Goal: Information Seeking & Learning: Check status

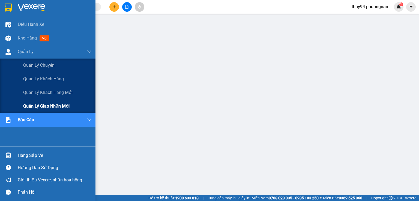
click at [41, 105] on span "Quản lý giao nhận mới" at bounding box center [46, 106] width 46 height 7
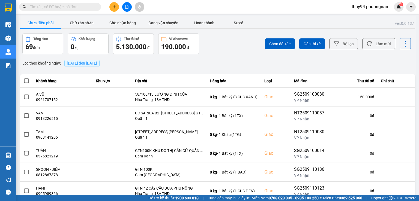
click at [97, 63] on span "[DATE] đến [DATE]" at bounding box center [82, 63] width 30 height 4
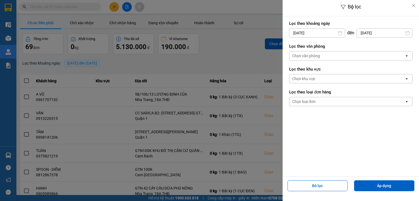
click at [341, 34] on icon at bounding box center [340, 33] width 4 height 4
click at [310, 53] on div "Chọn văn phòng" at bounding box center [347, 56] width 115 height 9
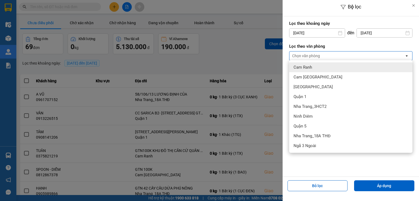
click at [320, 32] on input "[DATE]" at bounding box center [317, 33] width 55 height 9
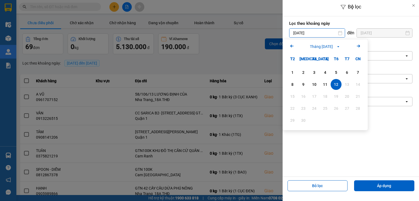
click at [292, 45] on icon "Arrow Left" at bounding box center [292, 46] width 7 height 7
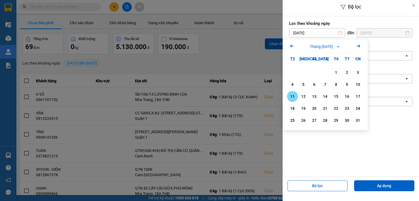
click at [292, 97] on div "11" at bounding box center [293, 96] width 8 height 7
type input "[DATE]"
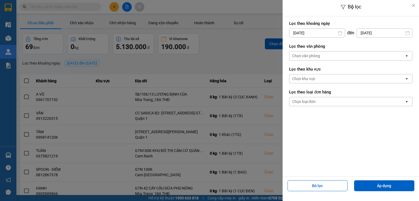
click at [375, 32] on input "[DATE]" at bounding box center [384, 33] width 55 height 9
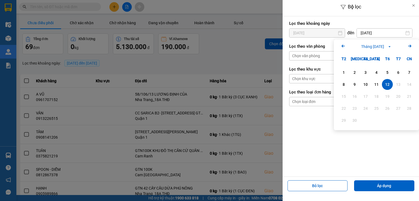
click at [344, 46] on icon "Previous month." at bounding box center [343, 46] width 3 height 3
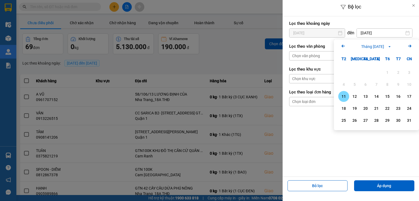
click at [343, 96] on div "11" at bounding box center [344, 96] width 8 height 7
type input "[DATE]"
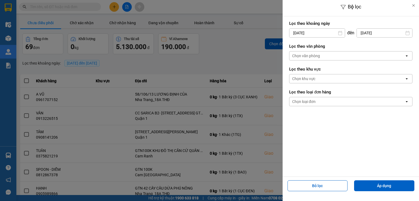
click at [318, 55] on div "Chọn văn phòng" at bounding box center [306, 55] width 28 height 5
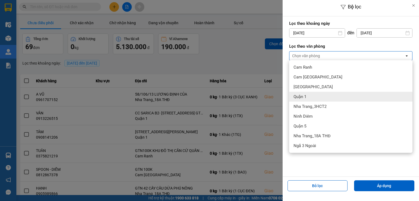
click at [309, 94] on div "Quận 1" at bounding box center [350, 97] width 123 height 10
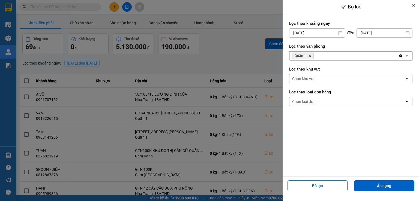
click at [323, 56] on div "Quận 1 Delete" at bounding box center [344, 56] width 109 height 9
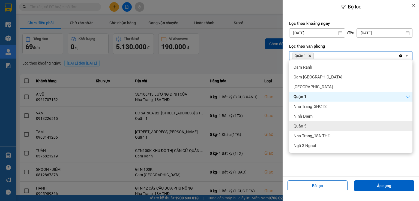
click at [308, 126] on div "Quận 5" at bounding box center [350, 126] width 123 height 10
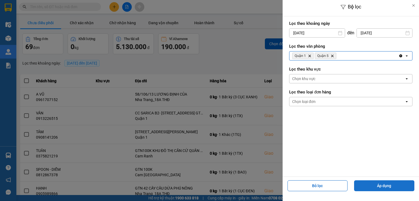
click at [378, 186] on button "Áp dụng" at bounding box center [384, 186] width 60 height 11
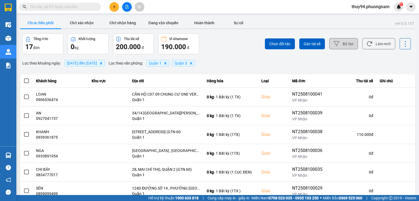
click at [341, 42] on button "Bộ lọc" at bounding box center [343, 43] width 29 height 11
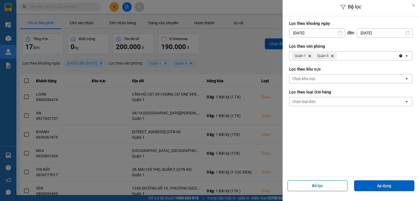
click at [371, 31] on input "[DATE]" at bounding box center [384, 33] width 55 height 9
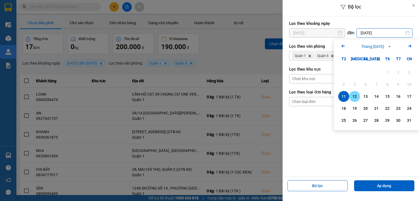
click at [353, 95] on div "12" at bounding box center [355, 96] width 8 height 7
type input "[DATE]"
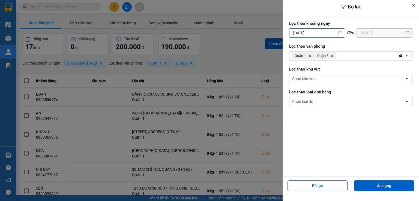
click at [319, 31] on input "[DATE]" at bounding box center [317, 33] width 55 height 9
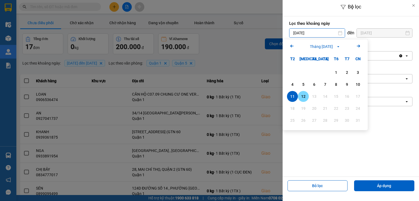
click at [302, 97] on div "12" at bounding box center [304, 96] width 8 height 7
type input "[DATE]"
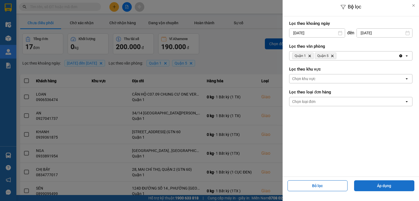
drag, startPoint x: 381, startPoint y: 186, endPoint x: 375, endPoint y: 183, distance: 7.1
click at [381, 186] on button "Áp dụng" at bounding box center [384, 186] width 60 height 11
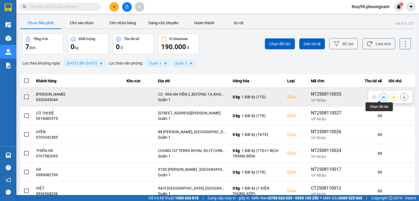
click at [382, 97] on icon at bounding box center [384, 97] width 4 height 3
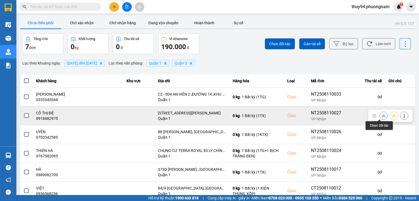
click at [382, 116] on icon at bounding box center [384, 116] width 4 height 4
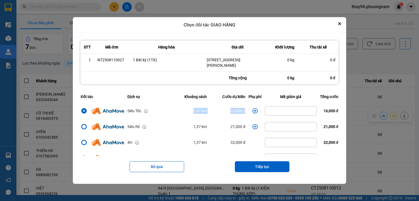
drag, startPoint x: 181, startPoint y: 112, endPoint x: 251, endPoint y: 113, distance: 69.9
click at [251, 113] on tr "Siêu Tốc 1,37 km 16,000 đ 16,000 đ" at bounding box center [209, 111] width 261 height 16
copy tr "1,37 km 16,000 đ"
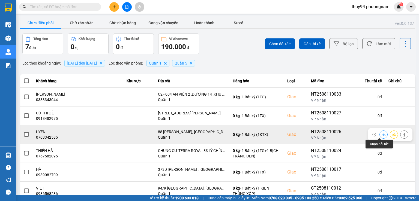
click at [382, 135] on icon at bounding box center [384, 135] width 4 height 4
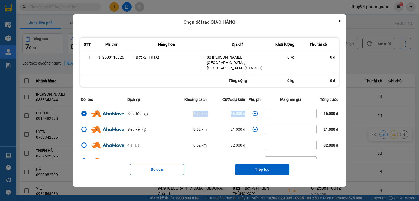
drag, startPoint x: 154, startPoint y: 105, endPoint x: 251, endPoint y: 111, distance: 97.1
click at [251, 111] on tr "Siêu Tốc 0,52 km 16,000 đ 16,000 đ" at bounding box center [209, 114] width 261 height 16
copy tr "0,52 km 16,000 đ"
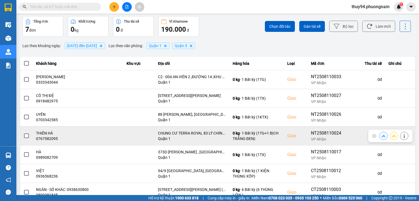
scroll to position [36, 0]
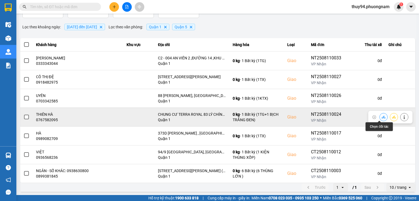
click at [382, 117] on icon at bounding box center [384, 117] width 4 height 3
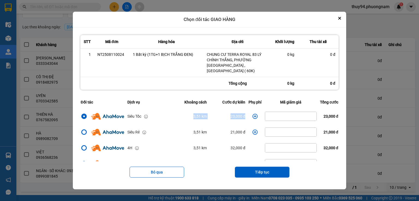
drag, startPoint x: 185, startPoint y: 115, endPoint x: 244, endPoint y: 115, distance: 59.2
click at [244, 115] on tr "Siêu Tốc 3,51 km 23,000 đ 23,000 đ" at bounding box center [209, 117] width 261 height 16
copy tr "3,51 km 23,000 đ"
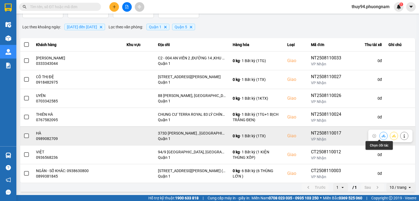
click at [382, 135] on icon at bounding box center [384, 136] width 4 height 4
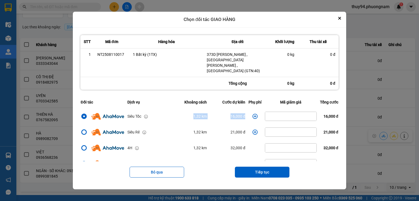
drag, startPoint x: 244, startPoint y: 111, endPoint x: 151, endPoint y: 110, distance: 92.5
click at [151, 110] on tr "Siêu Tốc 1,32 km 16,000 đ 16,000 đ" at bounding box center [209, 117] width 261 height 16
copy tr "1,32 km 16,000 đ"
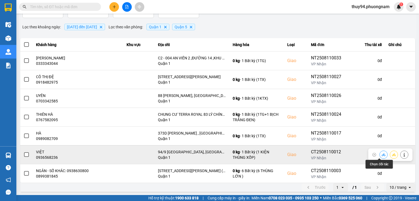
click at [382, 155] on icon at bounding box center [384, 154] width 4 height 3
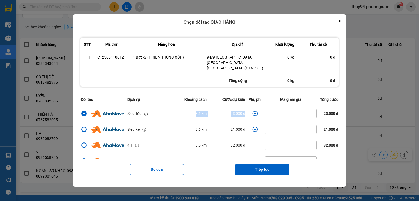
drag, startPoint x: 248, startPoint y: 112, endPoint x: 179, endPoint y: 112, distance: 68.8
click at [179, 112] on tr "Siêu Tốc 3,6 km 23,000 đ 23,000 đ" at bounding box center [209, 114] width 261 height 16
copy tr "3,6 km 23,000 đ"
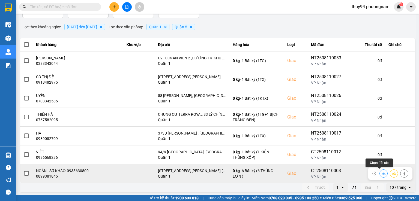
drag, startPoint x: 380, startPoint y: 173, endPoint x: 377, endPoint y: 172, distance: 2.9
click at [382, 173] on icon at bounding box center [384, 174] width 4 height 4
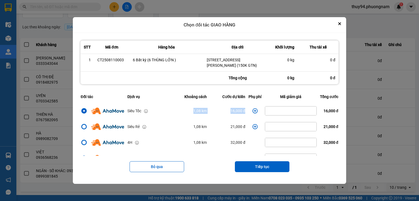
drag, startPoint x: 182, startPoint y: 112, endPoint x: 249, endPoint y: 112, distance: 67.4
click at [249, 112] on tr "Siêu Tốc 1,08 km 16,000 đ 16,000 đ" at bounding box center [209, 111] width 261 height 16
copy tr "1,08 km 16,000 đ"
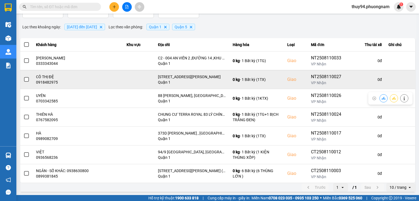
scroll to position [0, 0]
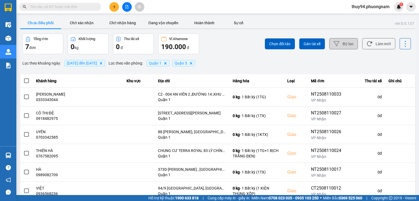
click at [345, 42] on button "Bộ lọc" at bounding box center [343, 43] width 29 height 11
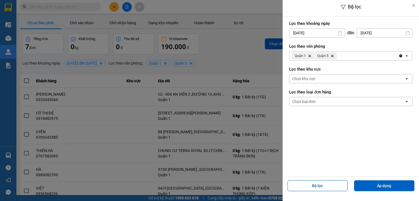
click at [387, 31] on input "[DATE]" at bounding box center [384, 33] width 55 height 9
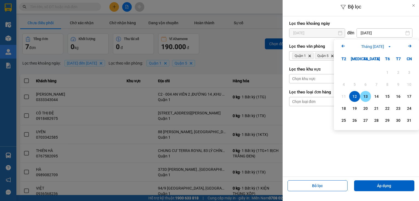
drag, startPoint x: 367, startPoint y: 93, endPoint x: 342, endPoint y: 61, distance: 41.0
click at [367, 93] on div "13" at bounding box center [365, 96] width 11 height 11
type input "[DATE]"
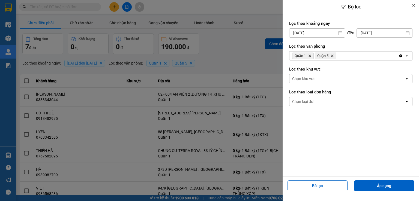
click at [325, 27] on div "Lọc theo khoảng [DATE] Press the down arrow key to interact with the calendar a…" at bounding box center [350, 29] width 123 height 20
click at [325, 32] on input "[DATE]" at bounding box center [317, 33] width 55 height 9
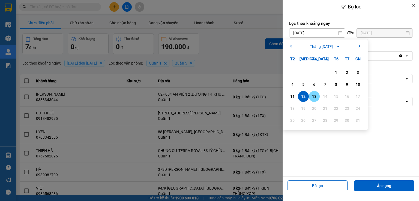
click at [315, 97] on div "13" at bounding box center [315, 96] width 8 height 7
type input "[DATE]"
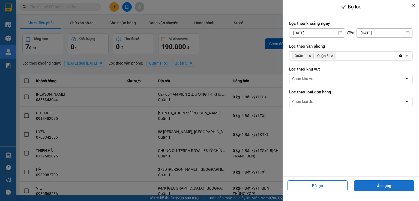
click at [369, 182] on button "Áp dụng" at bounding box center [384, 186] width 60 height 11
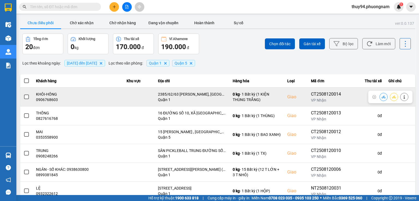
click at [382, 96] on icon at bounding box center [384, 97] width 4 height 4
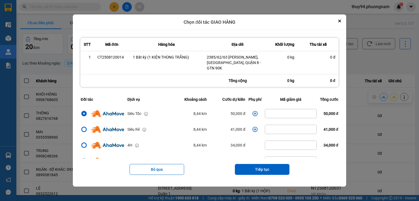
drag, startPoint x: 218, startPoint y: 133, endPoint x: 163, endPoint y: 109, distance: 59.7
click at [163, 111] on div "Siêu Tốc" at bounding box center [147, 114] width 41 height 6
drag, startPoint x: 179, startPoint y: 109, endPoint x: 245, endPoint y: 111, distance: 65.3
click at [244, 111] on tr "Siêu Tốc 8,44 km 50,000 đ 50,000 đ" at bounding box center [209, 114] width 261 height 16
copy tr "8,44 km 50,000 đ"
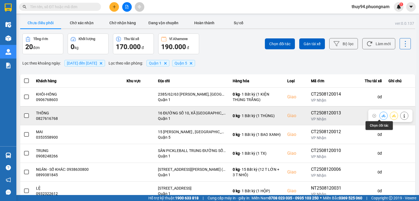
click at [380, 116] on button at bounding box center [384, 116] width 8 height 10
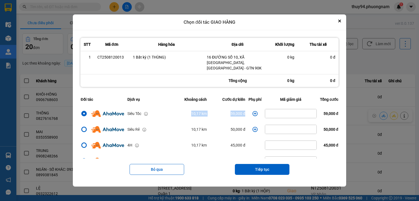
drag, startPoint x: 184, startPoint y: 109, endPoint x: 246, endPoint y: 112, distance: 62.3
click at [246, 112] on tr "Siêu Tốc 10,17 km 59,000 đ 59,000 đ" at bounding box center [209, 114] width 261 height 16
copy tr "10,17 km 59,000 đ"
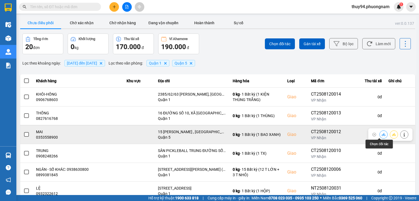
click at [382, 136] on icon at bounding box center [384, 135] width 4 height 4
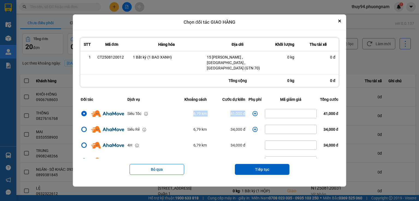
drag, startPoint x: 183, startPoint y: 112, endPoint x: 252, endPoint y: 111, distance: 68.8
click at [252, 111] on tr "Siêu Tốc 6,79 km 41,000 đ 41,000 đ" at bounding box center [209, 114] width 261 height 16
copy tr "6,79 km 41,000 đ"
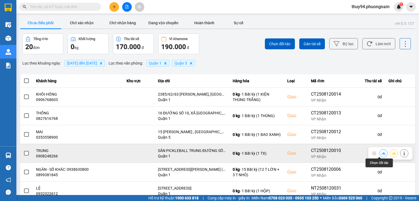
click at [382, 153] on icon at bounding box center [384, 154] width 4 height 4
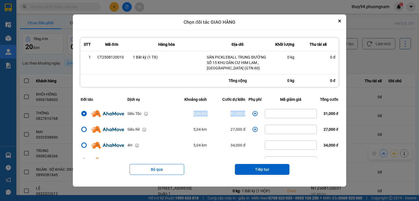
drag, startPoint x: 182, startPoint y: 108, endPoint x: 246, endPoint y: 111, distance: 63.9
click at [245, 111] on tr "Siêu Tốc 5,04 km 31,000 đ 31,000 đ" at bounding box center [209, 114] width 261 height 16
copy tr "5,04 km 31,000 đ"
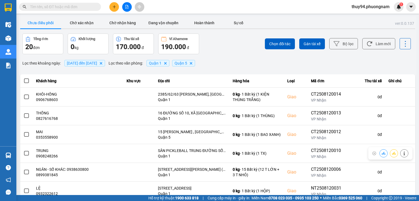
scroll to position [55, 0]
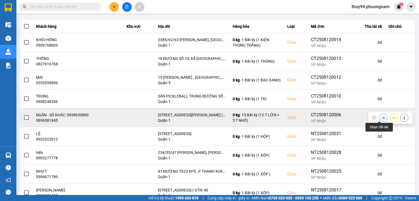
click at [380, 116] on button at bounding box center [384, 118] width 8 height 10
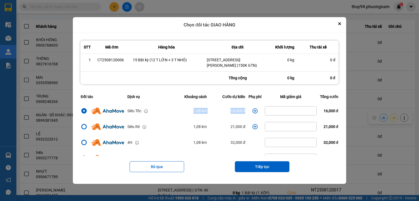
drag, startPoint x: 187, startPoint y: 111, endPoint x: 250, endPoint y: 109, distance: 63.1
click at [250, 109] on tr "Siêu Tốc 1,08 km 16,000 đ 16,000 đ" at bounding box center [209, 111] width 261 height 16
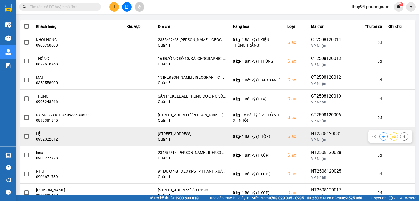
scroll to position [93, 0]
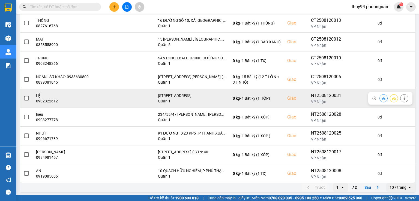
click at [382, 98] on icon at bounding box center [384, 98] width 4 height 3
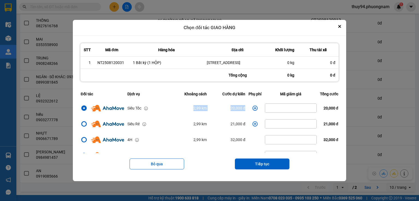
drag, startPoint x: 176, startPoint y: 111, endPoint x: 249, endPoint y: 109, distance: 72.3
click at [249, 109] on tr "Siêu Tốc 2,99 km 20,000 đ 20,000 đ" at bounding box center [209, 108] width 261 height 16
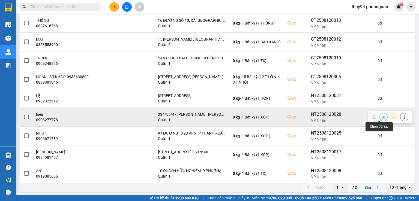
click at [382, 116] on icon at bounding box center [384, 117] width 4 height 3
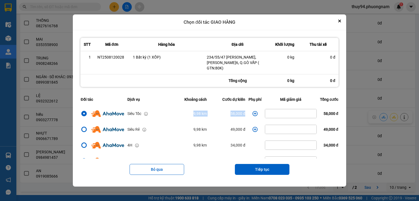
drag, startPoint x: 183, startPoint y: 110, endPoint x: 251, endPoint y: 107, distance: 68.3
click at [251, 107] on tr "Siêu Tốc 9,98 km 58,000 đ 58,000 đ" at bounding box center [209, 114] width 261 height 16
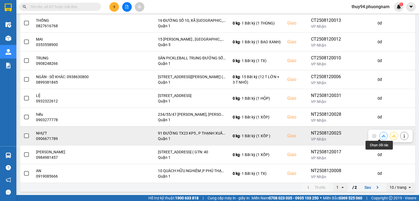
click at [382, 136] on button at bounding box center [384, 136] width 8 height 10
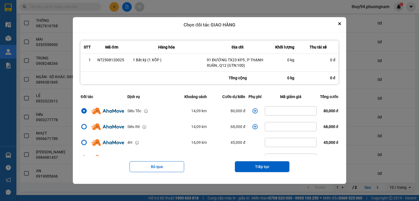
click at [216, 109] on td "80,000 đ" at bounding box center [228, 111] width 38 height 16
drag, startPoint x: 245, startPoint y: 109, endPoint x: 181, endPoint y: 109, distance: 63.3
click at [181, 109] on tr "Siêu Tốc 14,09 km 80,000 đ 80,000 đ" at bounding box center [209, 111] width 261 height 16
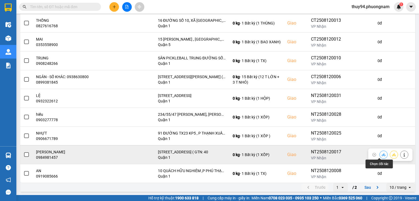
click at [382, 155] on icon at bounding box center [384, 155] width 4 height 4
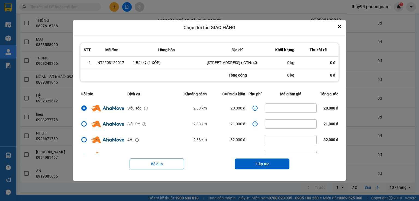
drag, startPoint x: 183, startPoint y: 106, endPoint x: 177, endPoint y: 111, distance: 7.9
click at [183, 106] on td "2,83 km" at bounding box center [190, 108] width 38 height 16
drag, startPoint x: 177, startPoint y: 111, endPoint x: 251, endPoint y: 111, distance: 74.0
click at [251, 111] on tr "Siêu Tốc 2,83 km 20,000 đ 20,000 đ" at bounding box center [209, 108] width 261 height 16
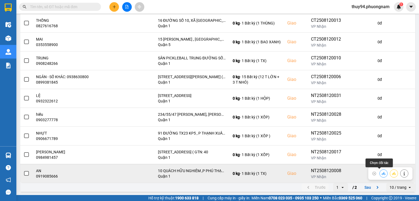
click at [382, 175] on icon at bounding box center [384, 174] width 4 height 4
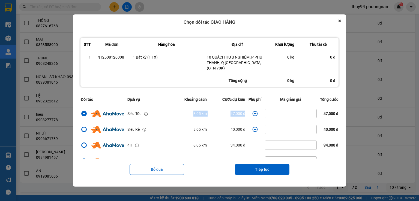
drag, startPoint x: 216, startPoint y: 110, endPoint x: 152, endPoint y: 111, distance: 64.4
click at [152, 111] on tr "Siêu Tốc 8,05 km 47,000 đ 47,000 đ" at bounding box center [209, 114] width 261 height 16
click at [341, 22] on icon "Close" at bounding box center [339, 21] width 3 height 3
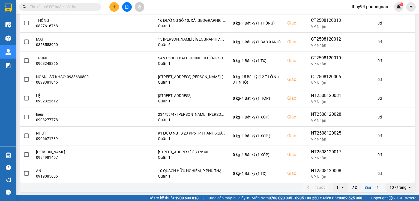
click at [370, 186] on button "Sau" at bounding box center [372, 188] width 23 height 8
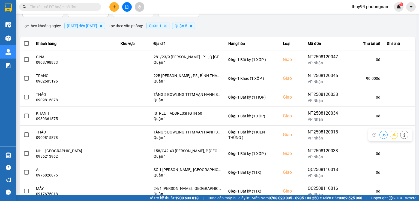
scroll to position [0, 0]
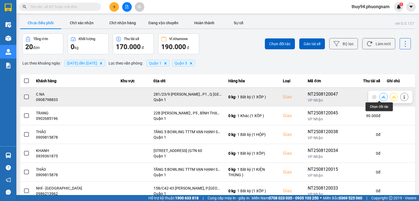
click at [380, 96] on button at bounding box center [384, 97] width 8 height 10
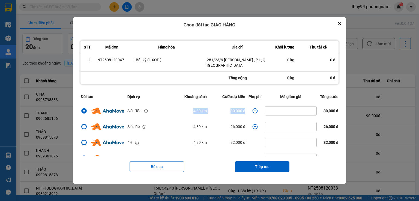
drag, startPoint x: 228, startPoint y: 111, endPoint x: 174, endPoint y: 112, distance: 54.1
click at [174, 112] on tr "Siêu Tốc 4,89 km 30,000 đ 30,000 đ" at bounding box center [209, 111] width 261 height 16
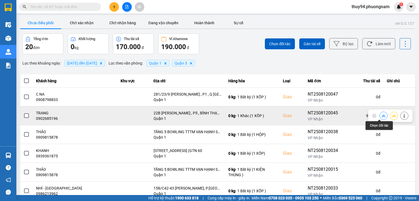
click at [382, 115] on icon at bounding box center [384, 116] width 4 height 4
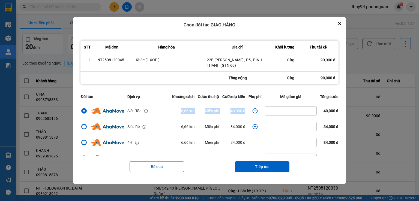
drag, startPoint x: 246, startPoint y: 112, endPoint x: 165, endPoint y: 109, distance: 81.4
click at [165, 109] on tr "Siêu Tốc 6,66 km Miễn phí 40,000 đ 40,000 đ" at bounding box center [209, 111] width 261 height 16
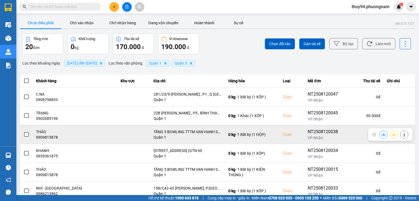
click at [382, 134] on icon at bounding box center [384, 135] width 4 height 4
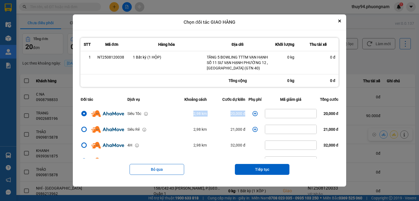
drag, startPoint x: 245, startPoint y: 114, endPoint x: 174, endPoint y: 114, distance: 70.2
click at [175, 114] on tr "Siêu Tốc 2,98 km 20,000 đ 20,000 đ" at bounding box center [209, 114] width 261 height 16
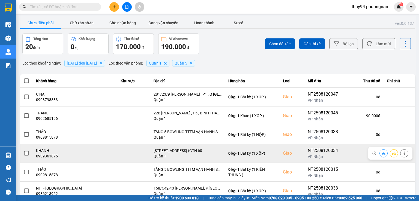
click at [382, 152] on icon at bounding box center [384, 154] width 4 height 4
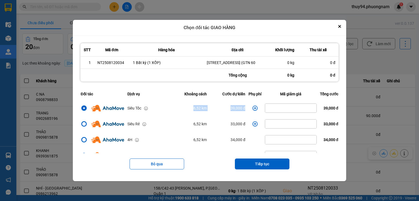
drag, startPoint x: 245, startPoint y: 111, endPoint x: 160, endPoint y: 114, distance: 85.2
click at [160, 114] on tr "Siêu Tốc 6,52 km 39,000 đ 39,000 đ" at bounding box center [209, 108] width 261 height 16
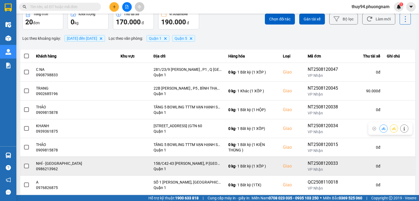
scroll to position [55, 0]
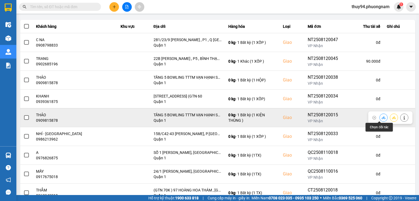
click at [382, 118] on icon at bounding box center [384, 118] width 4 height 4
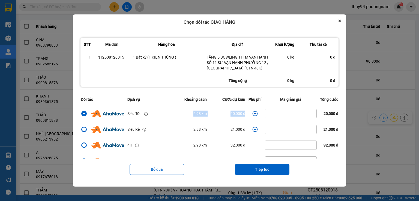
drag, startPoint x: 243, startPoint y: 111, endPoint x: 161, endPoint y: 110, distance: 81.6
click at [162, 111] on tr "Siêu Tốc 2,98 km 20,000 đ 20,000 đ" at bounding box center [209, 114] width 261 height 16
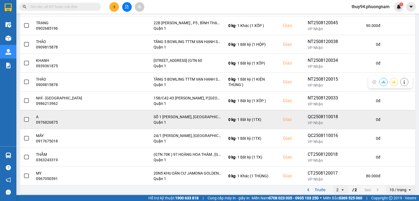
scroll to position [93, 0]
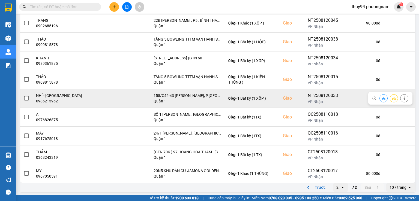
click at [382, 99] on icon at bounding box center [384, 99] width 4 height 4
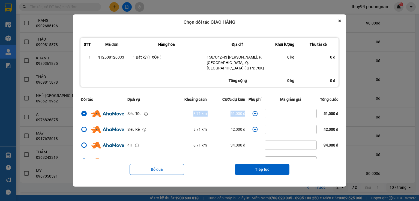
drag, startPoint x: 244, startPoint y: 110, endPoint x: 173, endPoint y: 109, distance: 70.4
click at [173, 109] on tr "Siêu Tốc 8,71 km 51,000 đ 51,000 đ" at bounding box center [209, 114] width 261 height 16
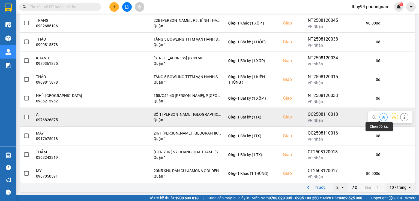
click at [382, 118] on icon at bounding box center [384, 117] width 4 height 4
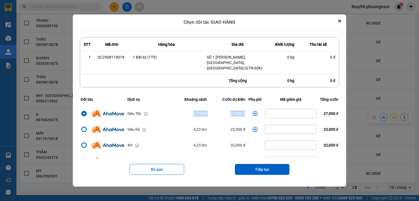
drag, startPoint x: 245, startPoint y: 110, endPoint x: 162, endPoint y: 110, distance: 83.8
click at [162, 110] on tr "Siêu Tốc 4,23 km 27,000 đ 27,000 đ" at bounding box center [209, 114] width 261 height 16
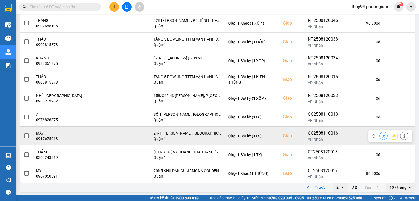
click at [380, 136] on button at bounding box center [384, 136] width 8 height 10
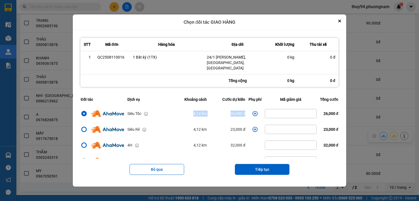
drag, startPoint x: 235, startPoint y: 112, endPoint x: 174, endPoint y: 109, distance: 61.5
click at [174, 109] on tr "Siêu Tốc 4,12 km 26,000 đ 26,000 đ" at bounding box center [209, 114] width 261 height 16
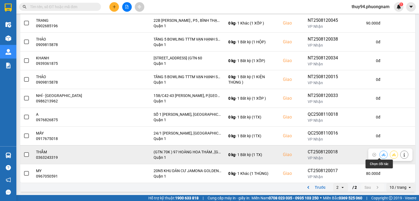
drag, startPoint x: 379, startPoint y: 155, endPoint x: 375, endPoint y: 152, distance: 4.8
click at [382, 155] on icon at bounding box center [384, 155] width 4 height 4
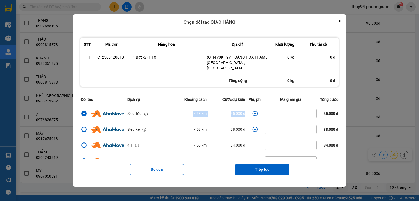
drag, startPoint x: 185, startPoint y: 111, endPoint x: 258, endPoint y: 111, distance: 73.4
click at [258, 111] on tr "Siêu Tốc 7,58 km 45,000 đ 45,000 đ" at bounding box center [209, 114] width 261 height 16
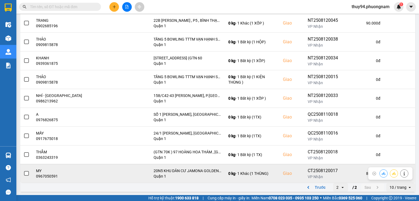
click at [382, 174] on icon at bounding box center [384, 173] width 4 height 3
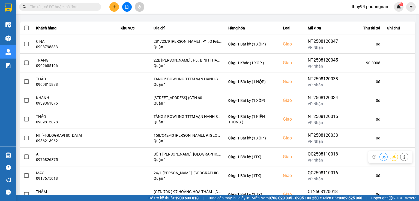
scroll to position [0, 0]
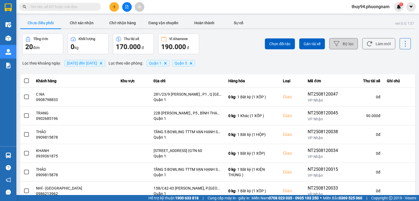
click at [344, 43] on button "Bộ lọc" at bounding box center [343, 43] width 29 height 11
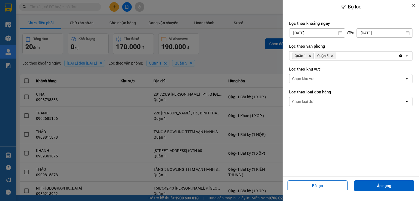
click at [380, 32] on input "[DATE]" at bounding box center [384, 33] width 55 height 9
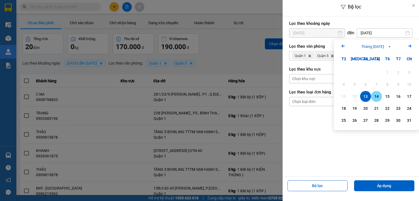
click at [375, 95] on div "14" at bounding box center [377, 96] width 8 height 7
type input "[DATE]"
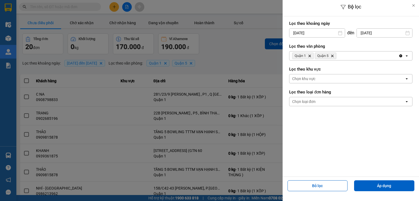
click at [331, 32] on input "[DATE]" at bounding box center [317, 33] width 55 height 9
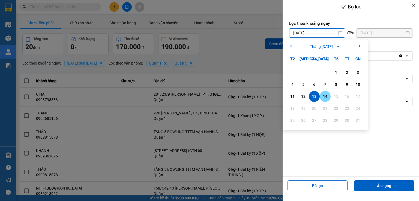
click at [328, 95] on div "14" at bounding box center [326, 96] width 8 height 7
type input "[DATE]"
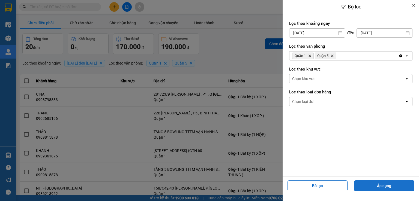
drag, startPoint x: 379, startPoint y: 184, endPoint x: 366, endPoint y: 182, distance: 13.4
click at [378, 184] on button "Áp dụng" at bounding box center [384, 186] width 60 height 11
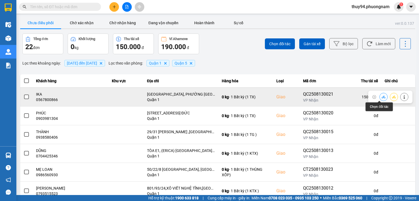
click at [382, 96] on icon at bounding box center [384, 97] width 4 height 4
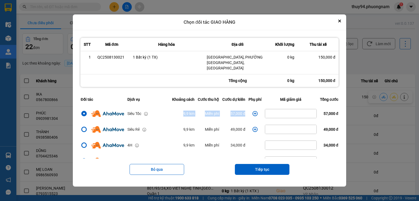
drag, startPoint x: 173, startPoint y: 109, endPoint x: 256, endPoint y: 107, distance: 83.0
click at [256, 107] on tr "Siêu Tốc 9,9 km Miễn phí 57,000 đ 57,000 đ" at bounding box center [209, 114] width 261 height 16
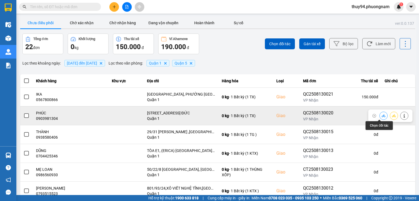
click at [382, 117] on icon at bounding box center [384, 115] width 4 height 3
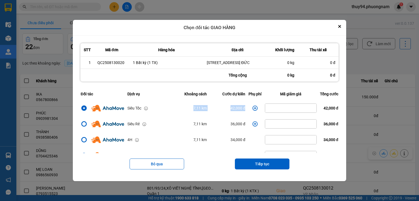
drag, startPoint x: 215, startPoint y: 108, endPoint x: 160, endPoint y: 106, distance: 54.9
click at [160, 106] on tr "Siêu Tốc 7,11 km 42,000 đ 42,000 đ" at bounding box center [209, 108] width 261 height 16
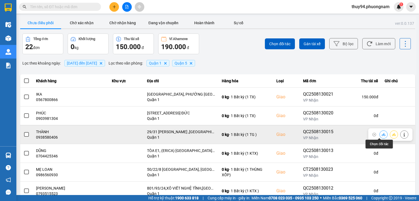
click at [382, 135] on icon at bounding box center [384, 135] width 4 height 4
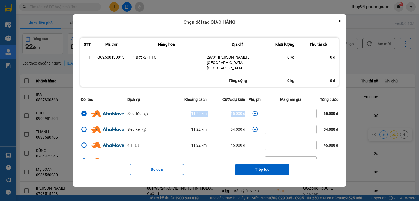
drag, startPoint x: 247, startPoint y: 110, endPoint x: 179, endPoint y: 109, distance: 68.0
click at [179, 109] on tr "Siêu Tốc 11,22 km 65,000 đ 65,000 đ" at bounding box center [209, 114] width 261 height 16
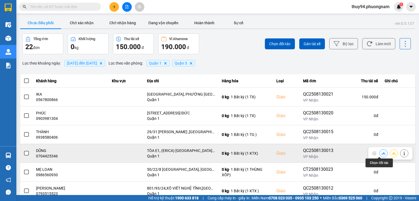
click at [382, 153] on icon at bounding box center [384, 153] width 4 height 3
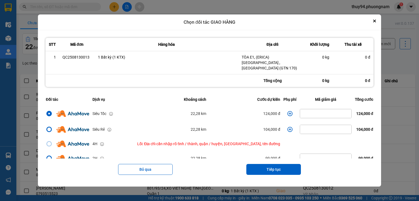
click at [374, 22] on icon "Close" at bounding box center [375, 21] width 2 height 2
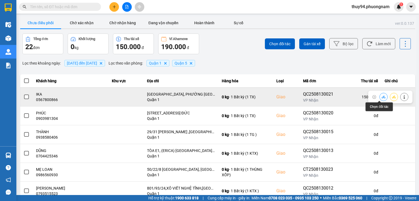
click at [382, 97] on button at bounding box center [384, 97] width 8 height 10
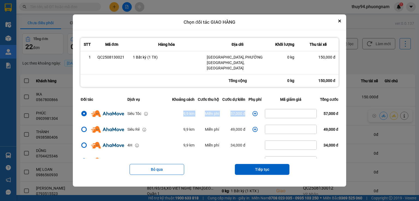
drag, startPoint x: 177, startPoint y: 111, endPoint x: 246, endPoint y: 111, distance: 69.1
click at [246, 111] on tr "Siêu Tốc 9,9 km Miễn phí 57,000 đ 57,000 đ" at bounding box center [209, 114] width 261 height 16
drag, startPoint x: 342, startPoint y: 28, endPoint x: 350, endPoint y: 46, distance: 20.2
click at [343, 27] on div "Chọn đối tác GIAO HÀNG" at bounding box center [210, 22] width 274 height 16
click at [341, 22] on icon "Close" at bounding box center [340, 21] width 2 height 2
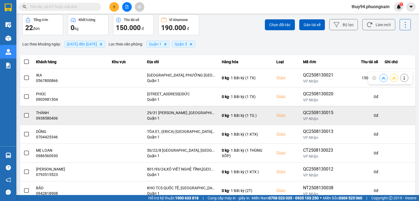
scroll to position [27, 0]
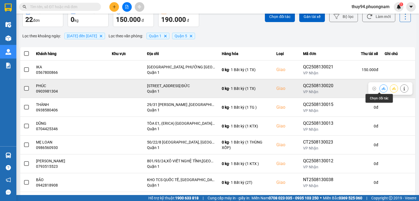
click at [382, 87] on icon at bounding box center [384, 88] width 4 height 3
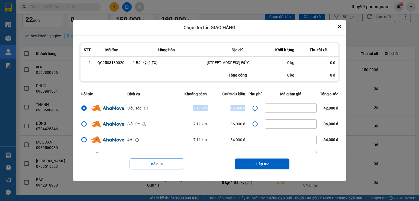
drag, startPoint x: 244, startPoint y: 112, endPoint x: 169, endPoint y: 111, distance: 74.8
click at [169, 111] on tr "Siêu Tốc 7,11 km 42,000 đ 42,000 đ" at bounding box center [209, 108] width 261 height 16
click at [343, 24] on button "Close" at bounding box center [340, 26] width 7 height 7
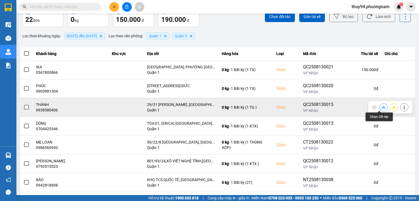
click at [382, 106] on icon at bounding box center [384, 108] width 4 height 4
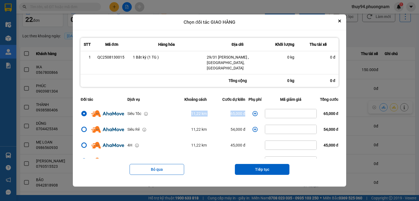
drag, startPoint x: 245, startPoint y: 110, endPoint x: 173, endPoint y: 113, distance: 72.4
click at [173, 113] on tr "Siêu Tốc 11,22 km 65,000 đ 65,000 đ" at bounding box center [209, 114] width 261 height 16
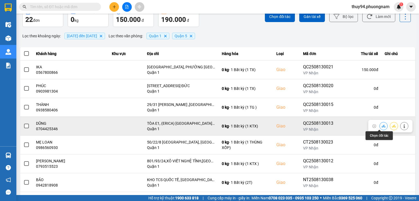
click at [382, 125] on icon at bounding box center [384, 126] width 4 height 4
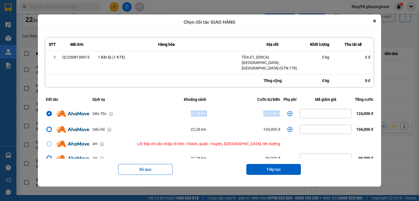
drag, startPoint x: 270, startPoint y: 114, endPoint x: 170, endPoint y: 114, distance: 99.4
click at [170, 114] on tr "Siêu Tốc 22,28 km 124,000 đ 124,000 đ" at bounding box center [209, 114] width 331 height 16
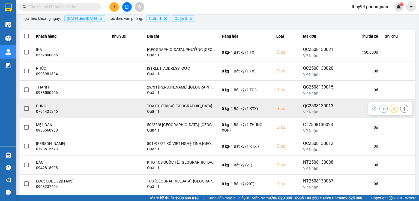
scroll to position [55, 0]
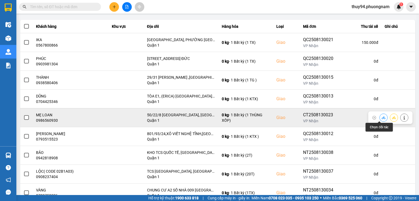
click at [382, 117] on icon at bounding box center [384, 118] width 4 height 4
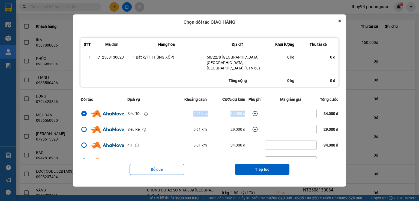
drag, startPoint x: 246, startPoint y: 112, endPoint x: 168, endPoint y: 115, distance: 78.1
click at [168, 115] on tr "Siêu Tốc 5,61 km 34,000 đ 34,000 đ" at bounding box center [209, 114] width 261 height 16
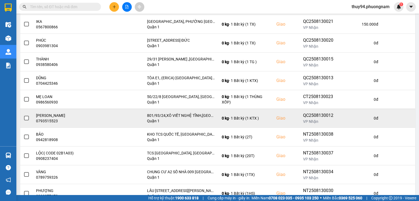
scroll to position [82, 0]
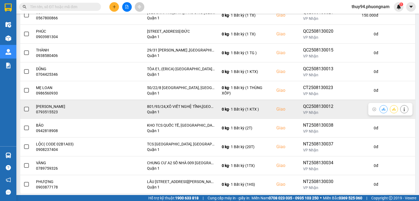
click at [382, 108] on icon at bounding box center [384, 109] width 4 height 3
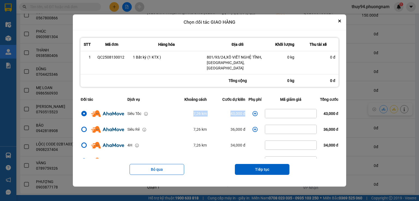
drag, startPoint x: 247, startPoint y: 109, endPoint x: 167, endPoint y: 112, distance: 80.0
click at [167, 112] on tr "Siêu Tốc 7,26 km 43,000 đ 43,000 đ" at bounding box center [209, 114] width 261 height 16
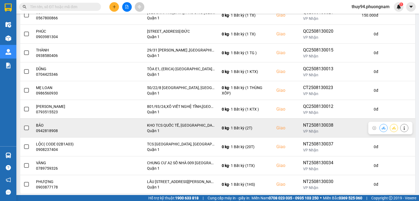
click at [382, 126] on icon at bounding box center [384, 128] width 4 height 4
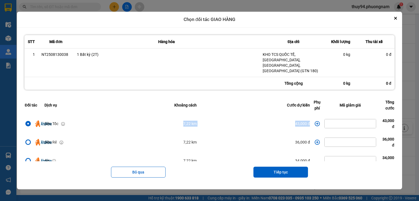
drag, startPoint x: 312, startPoint y: 119, endPoint x: 159, endPoint y: 120, distance: 152.6
click at [159, 120] on tr "Siêu Tốc 7,22 km 43,000 đ 43,000 đ" at bounding box center [209, 124] width 373 height 19
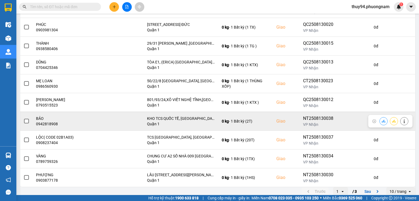
scroll to position [93, 0]
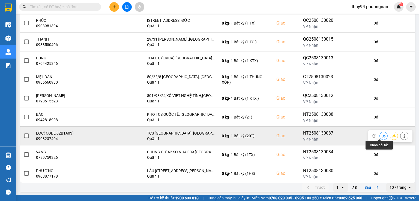
click at [382, 135] on icon at bounding box center [384, 136] width 4 height 4
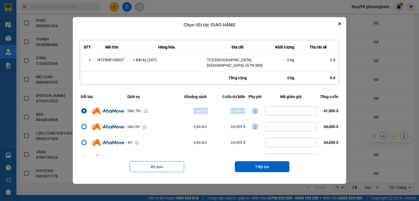
drag, startPoint x: 244, startPoint y: 111, endPoint x: 169, endPoint y: 114, distance: 75.2
click at [169, 114] on tr "Siêu Tốc 6,84 km 41,000 đ 41,000 đ" at bounding box center [209, 111] width 261 height 16
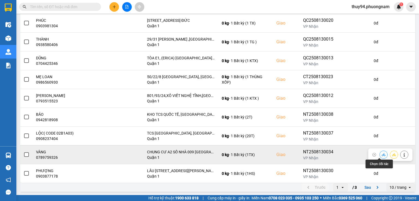
click at [382, 156] on icon at bounding box center [384, 155] width 4 height 4
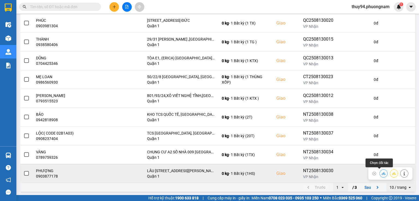
click at [382, 174] on icon at bounding box center [384, 173] width 4 height 3
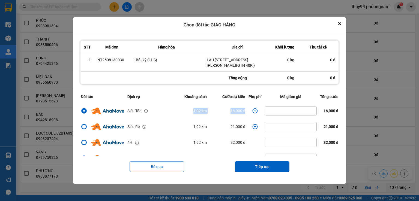
drag, startPoint x: 242, startPoint y: 108, endPoint x: 170, endPoint y: 110, distance: 72.1
click at [170, 110] on tr "Siêu Tốc 1,92 km 16,000 đ 16,000 đ" at bounding box center [209, 111] width 261 height 16
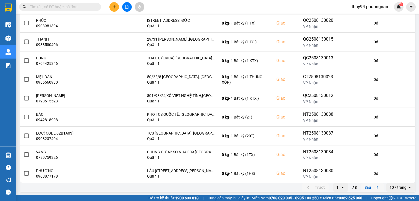
click at [367, 187] on button "Sau" at bounding box center [372, 188] width 23 height 8
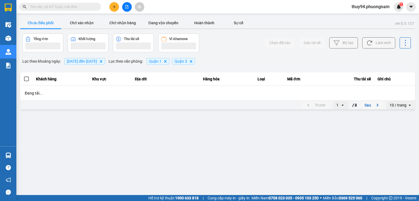
scroll to position [0, 0]
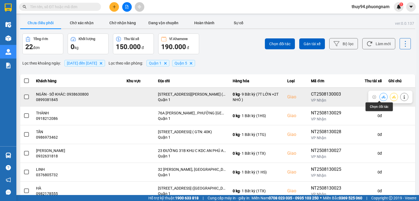
click at [382, 97] on icon at bounding box center [384, 97] width 4 height 3
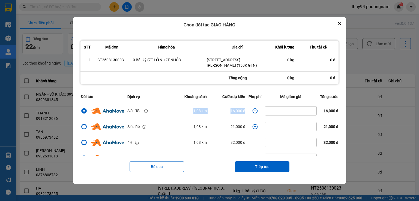
drag, startPoint x: 244, startPoint y: 109, endPoint x: 185, endPoint y: 110, distance: 58.7
click at [185, 110] on tr "Siêu Tốc 1,08 km 16,000 đ 16,000 đ" at bounding box center [209, 111] width 261 height 16
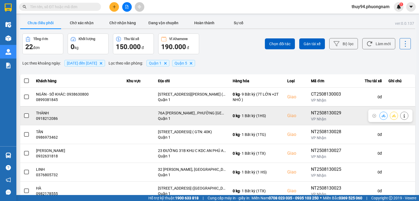
drag, startPoint x: 380, startPoint y: 117, endPoint x: 376, endPoint y: 116, distance: 3.6
click at [382, 117] on icon at bounding box center [384, 116] width 4 height 4
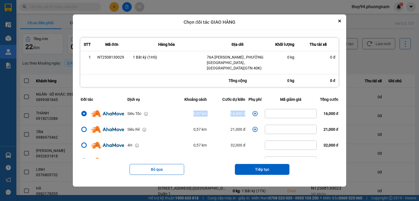
drag, startPoint x: 245, startPoint y: 109, endPoint x: 171, endPoint y: 111, distance: 74.3
click at [171, 111] on tr "Siêu Tốc 0,57 km 16,000 đ 16,000 đ" at bounding box center [209, 114] width 261 height 16
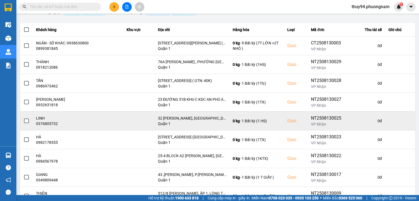
scroll to position [55, 0]
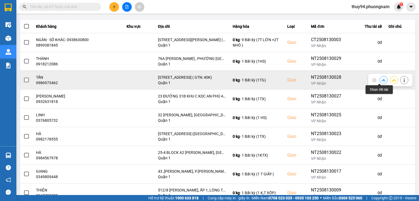
click at [382, 81] on icon at bounding box center [384, 80] width 4 height 3
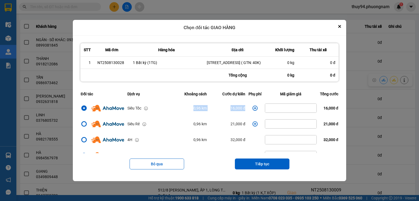
drag, startPoint x: 172, startPoint y: 112, endPoint x: 246, endPoint y: 105, distance: 73.7
click at [246, 106] on tr "Siêu Tốc 0,96 km 16,000 đ 16,000 đ" at bounding box center [209, 108] width 261 height 16
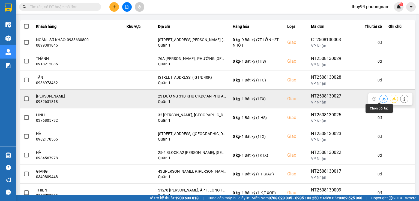
click at [382, 97] on icon at bounding box center [384, 99] width 4 height 4
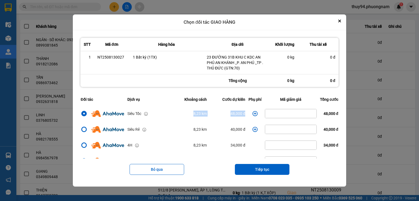
drag, startPoint x: 241, startPoint y: 111, endPoint x: 161, endPoint y: 114, distance: 79.7
click at [161, 114] on tr "Siêu Tốc 8,23 km 48,000 đ 48,000 đ" at bounding box center [209, 114] width 261 height 16
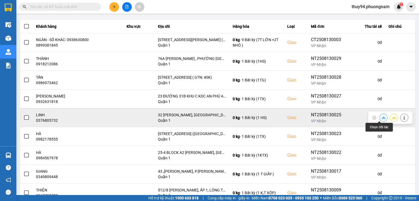
click at [382, 117] on icon at bounding box center [384, 117] width 4 height 3
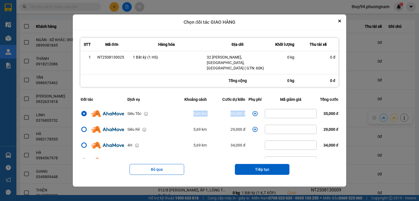
drag, startPoint x: 247, startPoint y: 111, endPoint x: 180, endPoint y: 109, distance: 66.6
click at [181, 110] on tr "Siêu Tốc 5,69 km 35,000 đ 35,000 đ" at bounding box center [209, 114] width 261 height 16
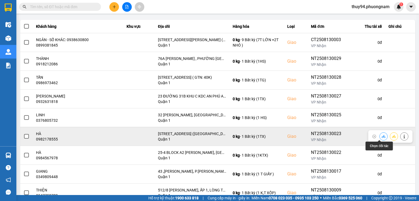
click at [382, 137] on icon at bounding box center [384, 136] width 4 height 3
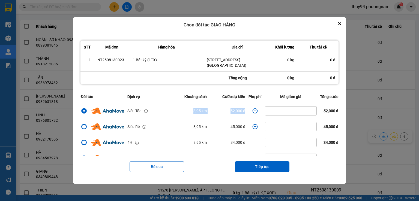
drag, startPoint x: 249, startPoint y: 115, endPoint x: 173, endPoint y: 116, distance: 75.6
click at [174, 117] on tr "Siêu Tốc 8,95 km 52,000 đ 52,000 đ" at bounding box center [209, 111] width 261 height 16
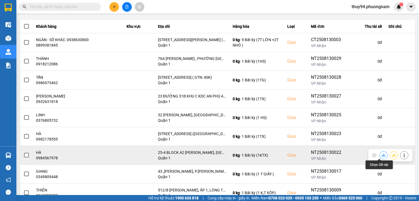
click at [382, 155] on icon at bounding box center [384, 155] width 4 height 3
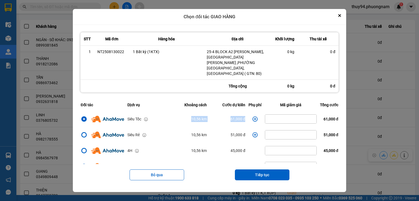
drag, startPoint x: 177, startPoint y: 115, endPoint x: 253, endPoint y: 113, distance: 75.9
click at [253, 113] on tr "Siêu Tốc 10,56 km 61,000 đ 61,000 đ" at bounding box center [209, 119] width 261 height 16
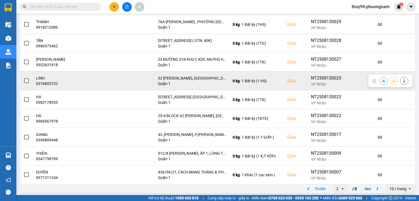
scroll to position [93, 0]
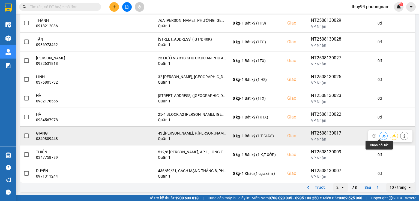
click at [382, 136] on icon at bounding box center [384, 136] width 4 height 4
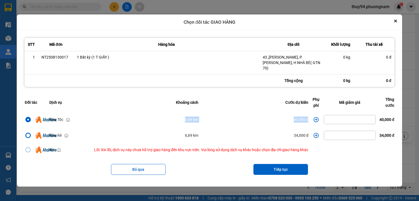
drag, startPoint x: 306, startPoint y: 117, endPoint x: 172, endPoint y: 116, distance: 134.0
click at [172, 116] on tr "Siêu Tốc 6,69 km 40,000 đ 40,000 đ" at bounding box center [209, 120] width 373 height 16
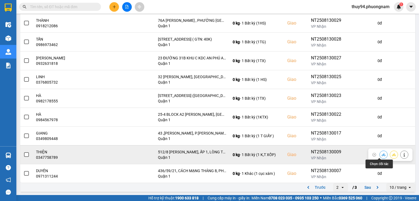
click at [382, 154] on icon at bounding box center [384, 155] width 4 height 4
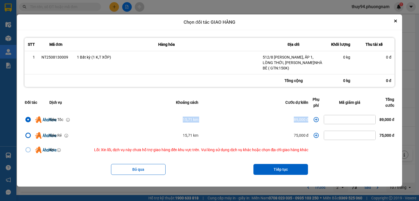
drag, startPoint x: 305, startPoint y: 118, endPoint x: 166, endPoint y: 115, distance: 139.3
click at [167, 115] on tr "Siêu Tốc 15,71 km 89,000 đ 89,000 đ" at bounding box center [209, 120] width 373 height 16
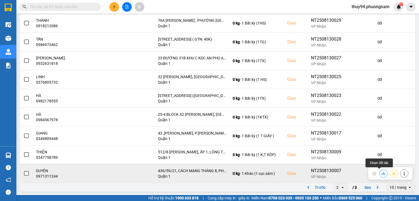
click at [382, 173] on icon at bounding box center [384, 173] width 4 height 3
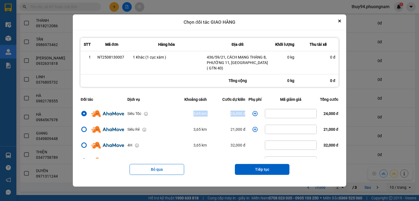
drag, startPoint x: 187, startPoint y: 111, endPoint x: 245, endPoint y: 108, distance: 58.2
click at [245, 108] on tr "Siêu Tốc 3,65 km 24,000 đ 24,000 đ" at bounding box center [209, 114] width 261 height 16
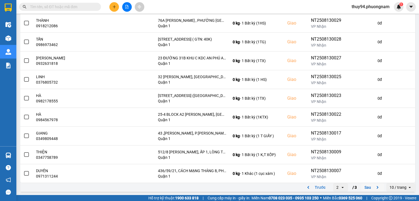
click at [366, 187] on button "Sau" at bounding box center [372, 188] width 23 height 8
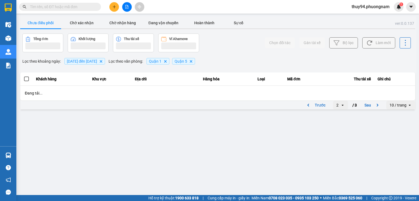
scroll to position [0, 0]
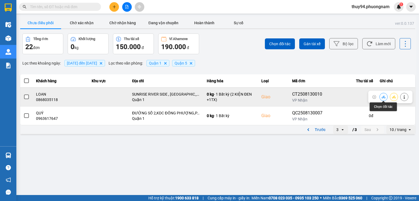
click at [381, 97] on button at bounding box center [384, 97] width 8 height 10
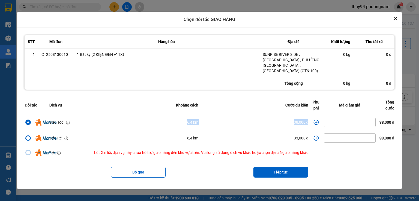
drag, startPoint x: 168, startPoint y: 120, endPoint x: 310, endPoint y: 122, distance: 142.0
click at [310, 122] on tr "Siêu Tốc 6,4 km 38,000 đ 38,000 đ" at bounding box center [209, 123] width 373 height 16
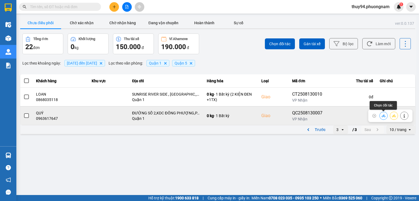
click at [384, 116] on icon at bounding box center [384, 115] width 4 height 3
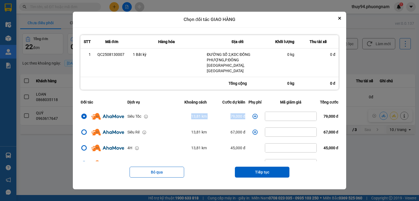
drag, startPoint x: 173, startPoint y: 114, endPoint x: 252, endPoint y: 111, distance: 78.4
click at [252, 111] on tr "Siêu Tốc 13,81 km 79,000 đ 79,000 đ" at bounding box center [209, 117] width 261 height 16
click at [343, 20] on button "Close" at bounding box center [340, 18] width 7 height 7
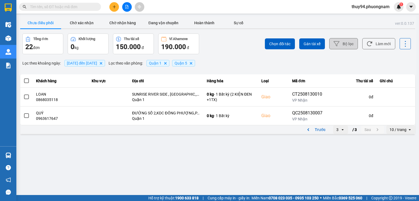
click at [354, 44] on button "Bộ lọc" at bounding box center [343, 43] width 29 height 11
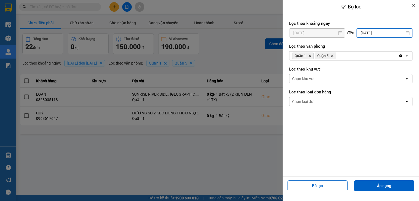
click at [375, 34] on input "[DATE]" at bounding box center [384, 33] width 55 height 9
click at [254, 35] on div at bounding box center [209, 100] width 419 height 201
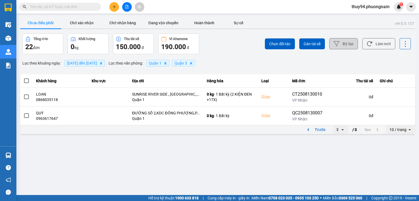
click at [346, 46] on button "Bộ lọc" at bounding box center [343, 43] width 29 height 11
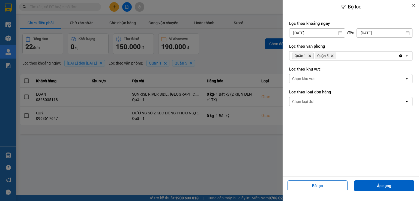
click at [378, 33] on input "[DATE]" at bounding box center [384, 33] width 55 height 9
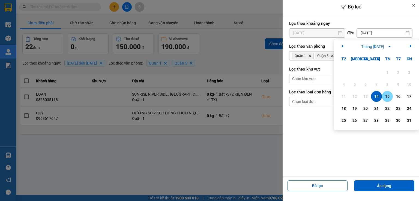
drag, startPoint x: 390, startPoint y: 96, endPoint x: 349, endPoint y: 77, distance: 45.4
click at [389, 95] on div "15" at bounding box center [388, 96] width 8 height 7
type input "[DATE]"
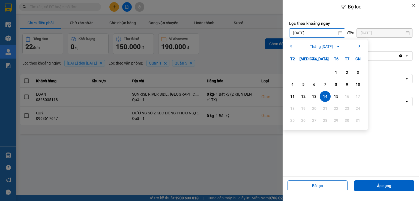
click at [316, 34] on input "[DATE]" at bounding box center [317, 33] width 55 height 9
click at [340, 95] on div "15" at bounding box center [336, 96] width 8 height 7
type input "[DATE]"
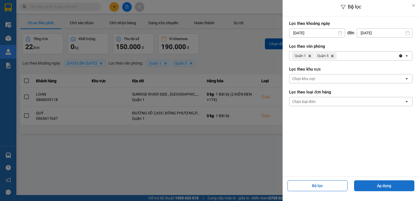
click at [379, 185] on button "Áp dụng" at bounding box center [384, 186] width 60 height 11
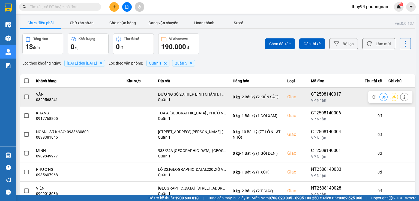
click at [382, 96] on icon at bounding box center [384, 97] width 4 height 4
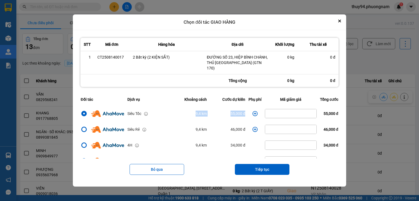
drag, startPoint x: 183, startPoint y: 107, endPoint x: 249, endPoint y: 110, distance: 65.3
click at [249, 110] on tr "Siêu Tốc 9,4 km 55,000 đ 55,000 đ" at bounding box center [209, 114] width 261 height 16
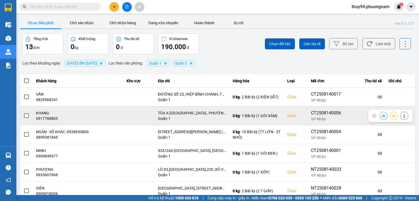
click at [382, 116] on icon at bounding box center [384, 115] width 4 height 3
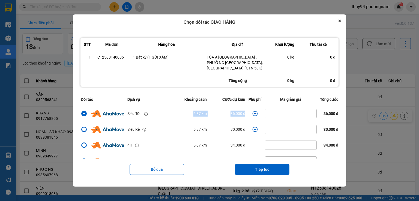
drag, startPoint x: 244, startPoint y: 115, endPoint x: 176, endPoint y: 113, distance: 67.7
click at [177, 113] on tr "Siêu Tốc 5,87 km 36,000 đ 36,000 đ" at bounding box center [209, 114] width 261 height 16
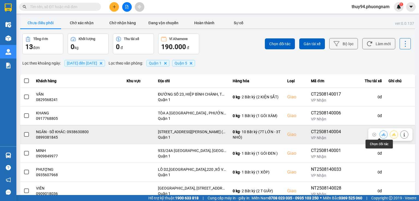
click at [381, 135] on button at bounding box center [384, 135] width 8 height 10
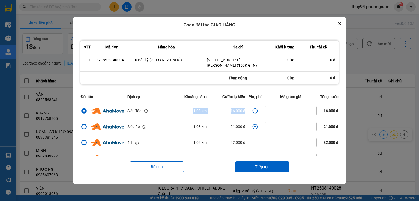
drag, startPoint x: 186, startPoint y: 111, endPoint x: 243, endPoint y: 111, distance: 57.6
click at [243, 111] on tr "Siêu Tốc 1,08 km 16,000 đ 16,000 đ" at bounding box center [209, 111] width 261 height 16
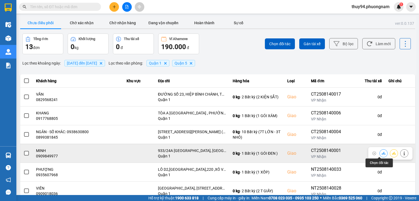
click at [382, 153] on icon at bounding box center [384, 154] width 4 height 4
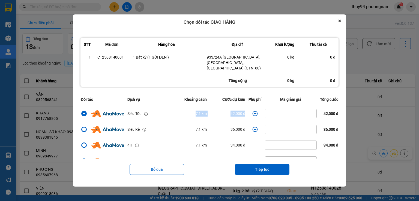
drag, startPoint x: 246, startPoint y: 111, endPoint x: 166, endPoint y: 112, distance: 79.5
click at [166, 112] on tr "Siêu Tốc 7,1 km 42,000 đ 42,000 đ" at bounding box center [209, 114] width 261 height 16
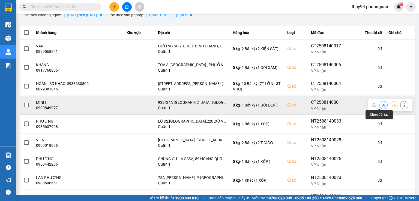
scroll to position [55, 0]
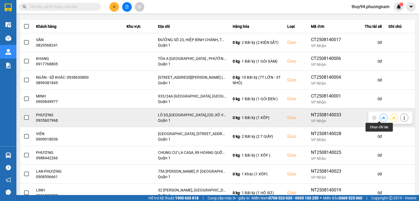
click at [382, 117] on icon at bounding box center [384, 118] width 4 height 4
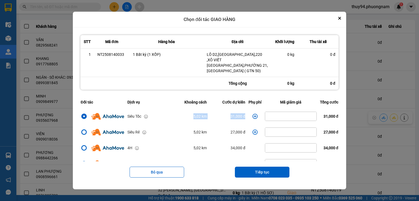
drag, startPoint x: 245, startPoint y: 111, endPoint x: 160, endPoint y: 113, distance: 85.2
click at [161, 113] on tr "Siêu Tốc 5,02 km 31,000 đ 31,000 đ" at bounding box center [209, 117] width 261 height 16
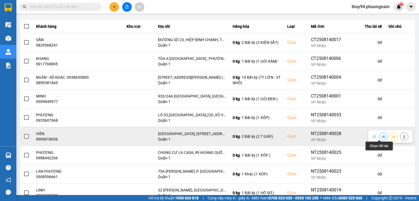
click at [382, 137] on icon at bounding box center [384, 136] width 4 height 3
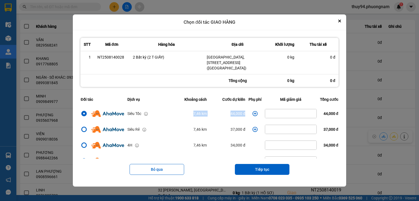
drag, startPoint x: 244, startPoint y: 112, endPoint x: 165, endPoint y: 110, distance: 78.7
click at [169, 112] on tr "Siêu Tốc 7,46 km 44,000 đ 44,000 đ" at bounding box center [209, 114] width 261 height 16
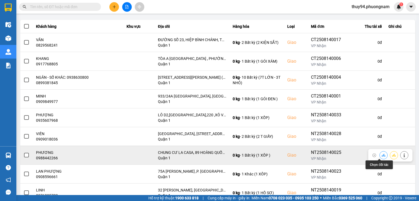
click at [382, 155] on icon at bounding box center [384, 155] width 4 height 3
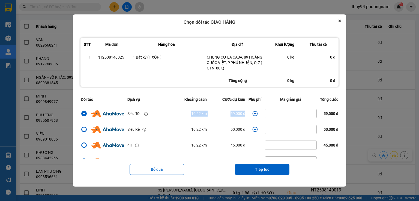
drag, startPoint x: 247, startPoint y: 113, endPoint x: 152, endPoint y: 116, distance: 95.0
click at [152, 116] on tr "Siêu Tốc 10,22 km 59,000 đ 59,000 đ" at bounding box center [209, 114] width 261 height 16
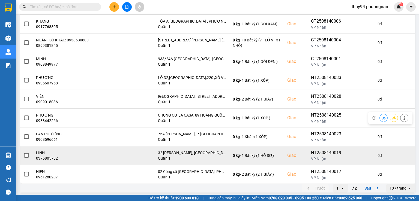
scroll to position [93, 0]
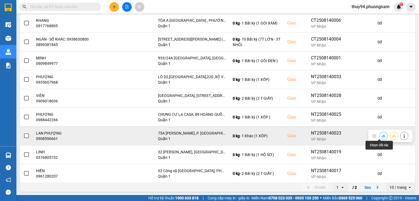
click at [382, 136] on icon at bounding box center [384, 136] width 4 height 3
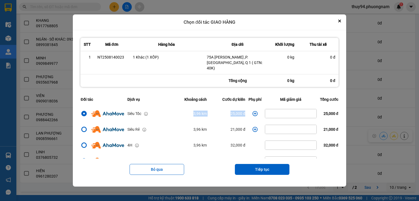
drag, startPoint x: 249, startPoint y: 110, endPoint x: 153, endPoint y: 111, distance: 95.5
click at [153, 111] on tr "Siêu Tốc 3,96 km 25,000 đ 25,000 đ" at bounding box center [209, 114] width 261 height 16
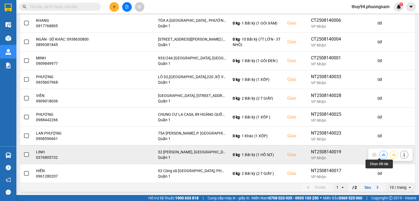
click at [382, 153] on icon at bounding box center [384, 155] width 4 height 4
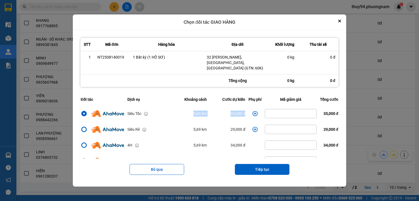
drag, startPoint x: 248, startPoint y: 111, endPoint x: 156, endPoint y: 109, distance: 92.5
click at [156, 109] on tr "Siêu Tốc 5,69 km 35,000 đ 35,000 đ" at bounding box center [209, 114] width 261 height 16
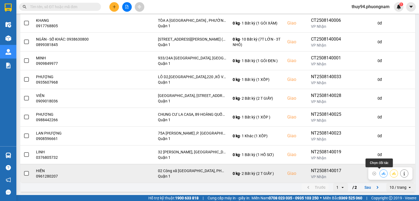
click at [382, 173] on button at bounding box center [384, 174] width 8 height 10
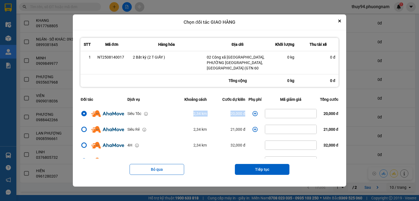
drag, startPoint x: 246, startPoint y: 108, endPoint x: 159, endPoint y: 107, distance: 87.1
click at [159, 107] on tr "Siêu Tốc 2,34 km 20,000 đ 20,000 đ" at bounding box center [209, 114] width 261 height 16
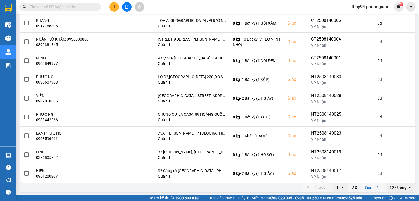
click at [361, 186] on button "Sau" at bounding box center [372, 188] width 23 height 8
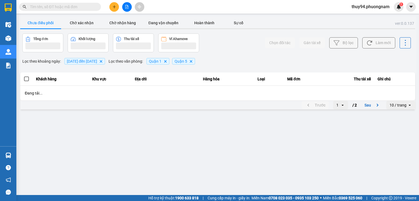
scroll to position [0, 0]
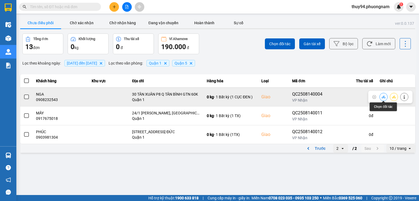
click at [382, 97] on icon at bounding box center [384, 97] width 4 height 4
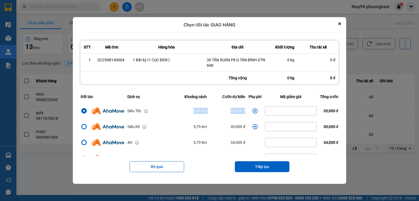
drag, startPoint x: 246, startPoint y: 109, endPoint x: 171, endPoint y: 105, distance: 75.2
click at [172, 105] on tr "Siêu Tốc 5,79 km 35,000 đ 35,000 đ" at bounding box center [209, 111] width 261 height 16
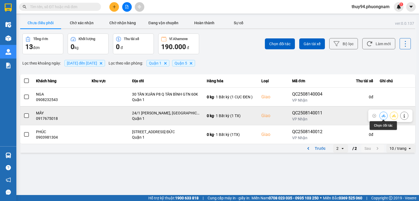
click at [384, 117] on icon at bounding box center [384, 115] width 4 height 3
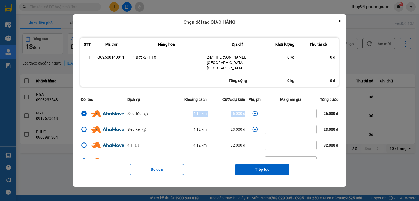
drag, startPoint x: 247, startPoint y: 111, endPoint x: 152, endPoint y: 109, distance: 94.7
click at [153, 109] on tr "Siêu Tốc 4,12 km 26,000 đ 26,000 đ" at bounding box center [209, 114] width 261 height 16
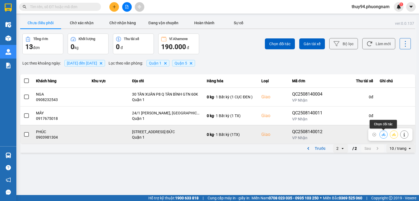
drag, startPoint x: 382, startPoint y: 135, endPoint x: 326, endPoint y: 135, distance: 56.5
click at [382, 135] on icon at bounding box center [384, 135] width 4 height 4
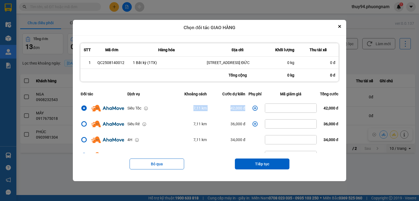
drag, startPoint x: 245, startPoint y: 110, endPoint x: 171, endPoint y: 110, distance: 73.4
click at [171, 110] on tr "Siêu Tốc 7,11 km 42,000 đ 42,000 đ" at bounding box center [209, 108] width 261 height 16
click at [338, 22] on div "Chọn đối tác GIAO HÀNG" at bounding box center [210, 28] width 274 height 16
click at [341, 25] on icon "Close" at bounding box center [340, 26] width 2 height 2
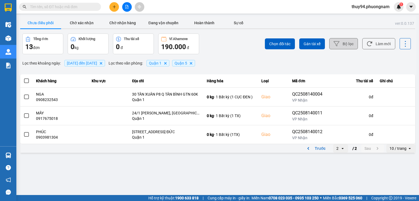
click at [346, 43] on button "Bộ lọc" at bounding box center [343, 43] width 29 height 11
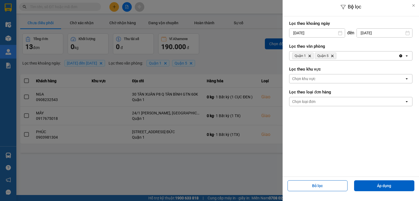
click at [376, 32] on input "[DATE]" at bounding box center [384, 33] width 55 height 9
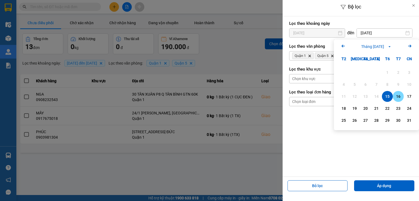
click at [399, 95] on div "16" at bounding box center [399, 96] width 8 height 7
type input "[DATE]"
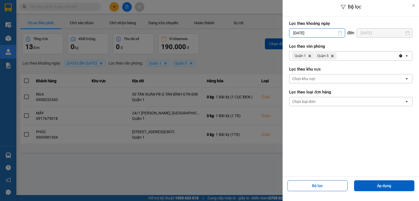
click at [317, 32] on input "[DATE]" at bounding box center [317, 33] width 55 height 9
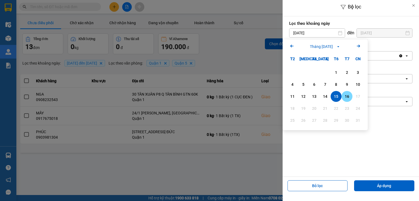
drag, startPoint x: 349, startPoint y: 96, endPoint x: 360, endPoint y: 113, distance: 19.9
click at [349, 95] on div "16" at bounding box center [347, 96] width 8 height 7
type input "[DATE]"
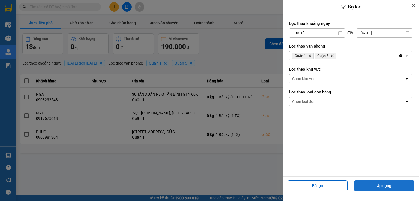
click at [396, 185] on button "Áp dụng" at bounding box center [384, 186] width 60 height 11
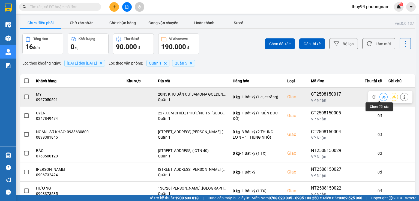
click at [382, 98] on icon at bounding box center [384, 97] width 4 height 3
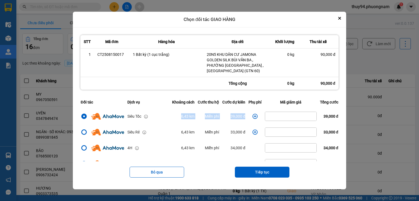
drag, startPoint x: 179, startPoint y: 114, endPoint x: 249, endPoint y: 114, distance: 69.6
click at [249, 114] on tr "Siêu Tốc 6,43 km Miễn phí 39,000 đ 39,000 đ" at bounding box center [209, 117] width 261 height 16
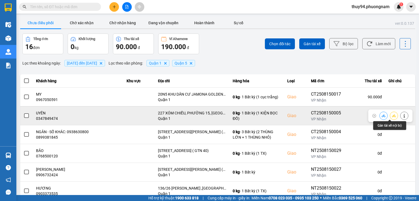
click at [382, 115] on icon at bounding box center [384, 116] width 4 height 4
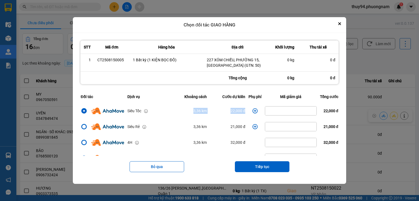
drag, startPoint x: 246, startPoint y: 111, endPoint x: 172, endPoint y: 114, distance: 74.0
click at [172, 114] on tr "Siêu Tốc 3,36 km 22,000 đ 22,000 đ" at bounding box center [209, 111] width 261 height 16
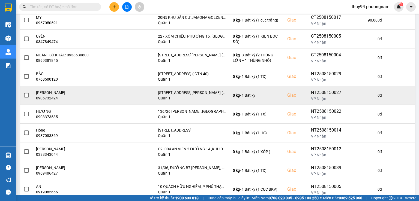
scroll to position [82, 0]
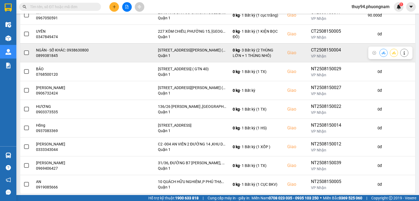
click at [382, 52] on icon at bounding box center [384, 53] width 4 height 4
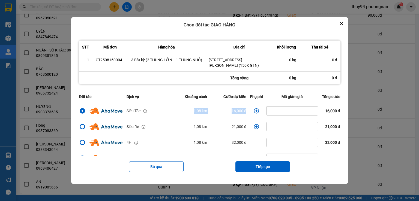
drag, startPoint x: 177, startPoint y: 113, endPoint x: 250, endPoint y: 112, distance: 72.6
click at [250, 112] on tr "Siêu Tốc 1,08 km 16,000 đ 16,000 đ" at bounding box center [210, 111] width 265 height 16
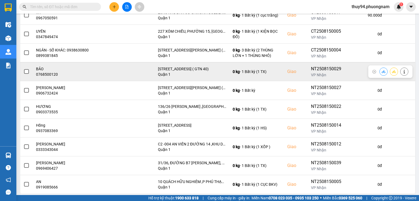
click at [382, 72] on icon at bounding box center [384, 71] width 4 height 3
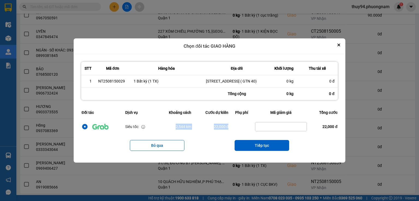
drag, startPoint x: 237, startPoint y: 127, endPoint x: 155, endPoint y: 128, distance: 82.4
click at [155, 128] on tr "Siêu tốc 2,544 km 22,000 đ 22,000 đ" at bounding box center [209, 127] width 259 height 16
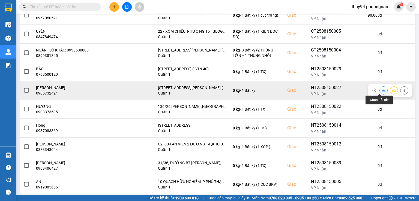
click at [382, 91] on icon at bounding box center [384, 91] width 4 height 4
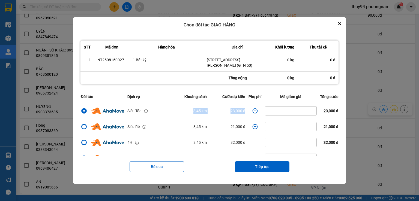
drag, startPoint x: 245, startPoint y: 111, endPoint x: 164, endPoint y: 111, distance: 80.3
click at [164, 111] on tr "Siêu Tốc 3,45 km 23,000 đ 23,000 đ" at bounding box center [209, 111] width 261 height 16
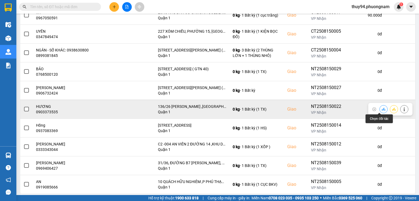
click at [380, 111] on button at bounding box center [384, 110] width 8 height 10
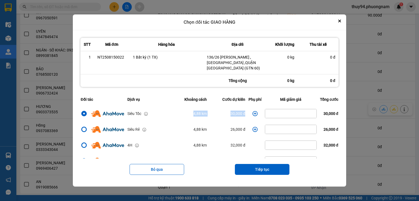
drag, startPoint x: 247, startPoint y: 111, endPoint x: 159, endPoint y: 111, distance: 87.4
click at [160, 111] on tr "Siêu Tốc 4,88 km 30,000 đ 30,000 đ" at bounding box center [209, 114] width 261 height 16
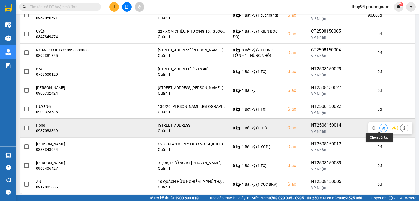
click at [382, 128] on icon at bounding box center [384, 128] width 4 height 3
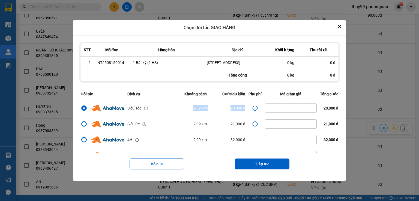
drag, startPoint x: 246, startPoint y: 113, endPoint x: 167, endPoint y: 116, distance: 78.7
click at [168, 116] on tr "Siêu Tốc 2,09 km 20,000 đ 20,000 đ" at bounding box center [209, 108] width 261 height 16
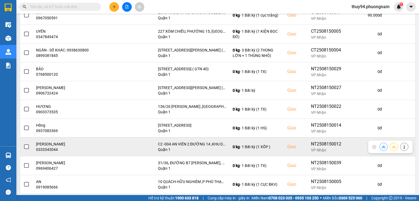
click at [382, 147] on icon at bounding box center [384, 147] width 4 height 4
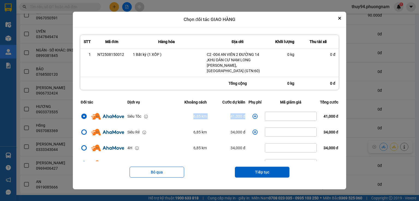
drag, startPoint x: 246, startPoint y: 112, endPoint x: 170, endPoint y: 112, distance: 75.3
click at [170, 112] on tr "Siêu Tốc 6,85 km 41,000 đ 41,000 đ" at bounding box center [209, 117] width 261 height 16
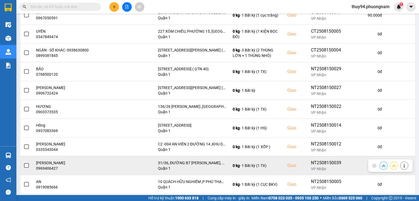
click at [382, 166] on icon at bounding box center [384, 166] width 4 height 4
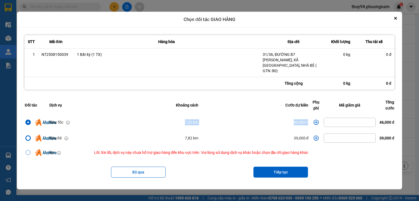
drag, startPoint x: 179, startPoint y: 119, endPoint x: 309, endPoint y: 121, distance: 129.7
click at [309, 121] on tr "Siêu Tốc 7,82 km 46,000 đ 46,000 đ" at bounding box center [209, 123] width 373 height 16
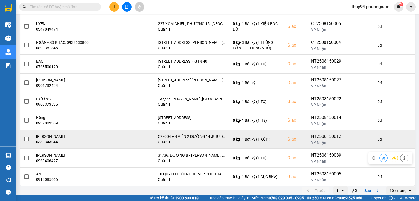
scroll to position [93, 0]
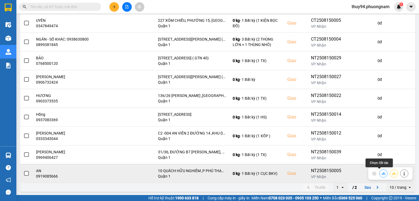
click at [382, 173] on icon at bounding box center [384, 174] width 4 height 4
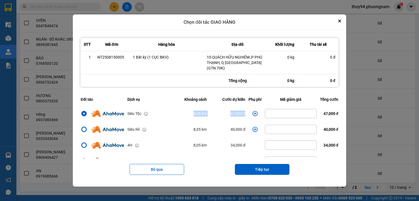
drag, startPoint x: 174, startPoint y: 111, endPoint x: 249, endPoint y: 113, distance: 75.6
click at [249, 113] on tr "Siêu Tốc 8,05 km 47,000 đ 47,000 đ" at bounding box center [209, 114] width 261 height 16
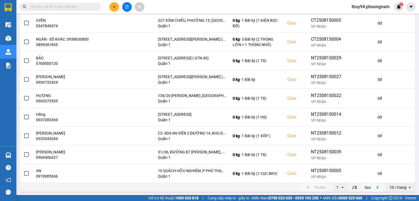
click at [369, 188] on button "Sau" at bounding box center [372, 188] width 23 height 8
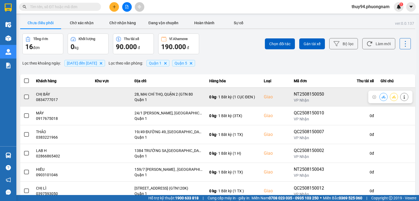
click at [382, 97] on icon at bounding box center [384, 97] width 4 height 3
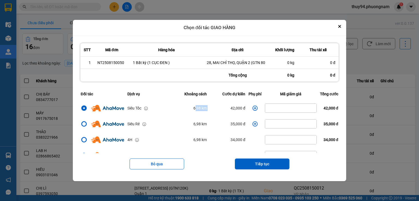
drag, startPoint x: 221, startPoint y: 107, endPoint x: 193, endPoint y: 107, distance: 28.4
click at [192, 108] on tr "Siêu Tốc 6,98 km 42,000 đ 42,000 đ" at bounding box center [209, 108] width 261 height 16
drag, startPoint x: 191, startPoint y: 107, endPoint x: 245, endPoint y: 107, distance: 54.3
click at [245, 107] on tr "Siêu Tốc 6,98 km 42,000 đ 42,000 đ" at bounding box center [209, 108] width 261 height 16
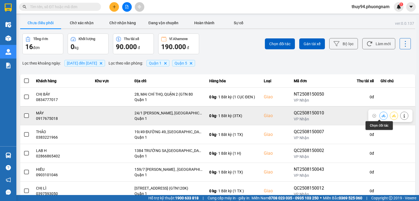
click at [382, 117] on icon at bounding box center [384, 116] width 4 height 4
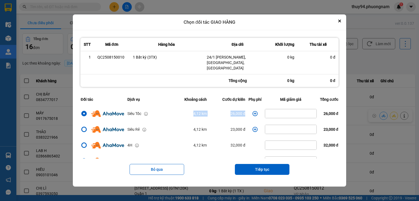
drag, startPoint x: 188, startPoint y: 110, endPoint x: 245, endPoint y: 110, distance: 57.1
click at [245, 110] on tr "Siêu Tốc 4,12 km 26,000 đ 26,000 đ" at bounding box center [209, 114] width 261 height 16
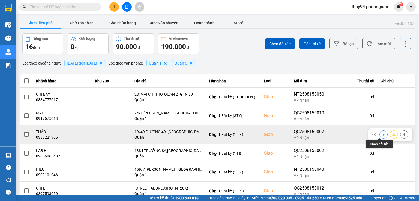
click at [382, 134] on icon at bounding box center [384, 135] width 4 height 4
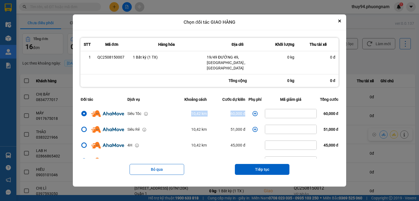
drag, startPoint x: 246, startPoint y: 109, endPoint x: 166, endPoint y: 109, distance: 80.0
click at [166, 109] on tr "Siêu Tốc 10,42 km 60,000 đ 60,000 đ" at bounding box center [209, 114] width 261 height 16
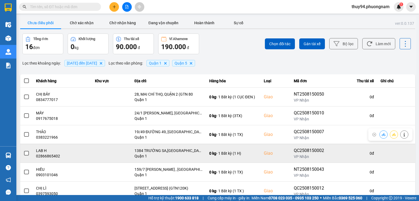
scroll to position [17, 0]
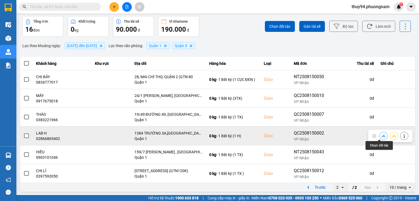
click at [382, 136] on icon at bounding box center [384, 136] width 4 height 3
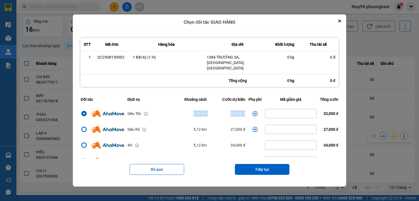
drag, startPoint x: 245, startPoint y: 111, endPoint x: 179, endPoint y: 111, distance: 66.1
click at [180, 111] on tr "Siêu Tốc 5,12 km 32,000 đ 32,000 đ" at bounding box center [209, 114] width 261 height 16
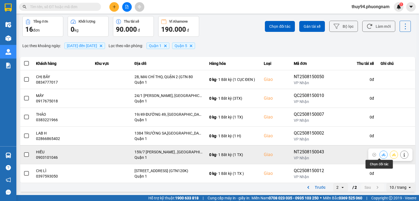
click at [382, 154] on icon at bounding box center [384, 155] width 4 height 4
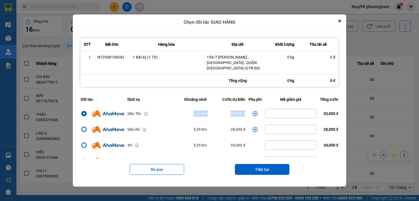
drag, startPoint x: 246, startPoint y: 110, endPoint x: 169, endPoint y: 115, distance: 77.2
click at [169, 115] on tr "Siêu Tốc 5,39 km 33,000 đ 33,000 đ" at bounding box center [209, 114] width 261 height 16
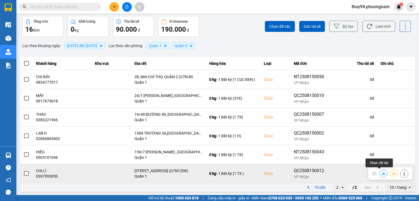
click at [382, 173] on icon at bounding box center [384, 174] width 4 height 4
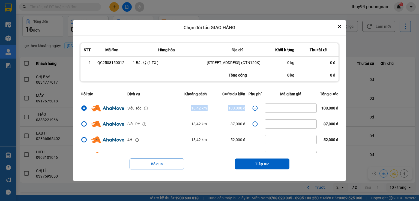
drag, startPoint x: 246, startPoint y: 109, endPoint x: 158, endPoint y: 113, distance: 88.6
click at [158, 113] on tr "Siêu Tốc 18,42 km 103,000 đ 103,000 đ" at bounding box center [209, 108] width 261 height 16
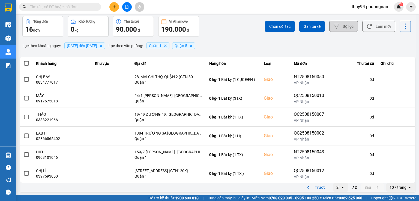
click at [348, 25] on button "Bộ lọc" at bounding box center [343, 26] width 29 height 11
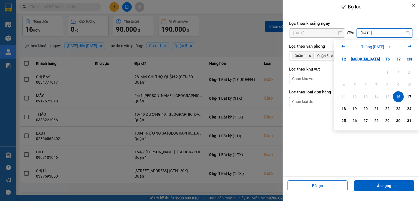
click at [378, 32] on input "[DATE]" at bounding box center [384, 33] width 55 height 9
click at [406, 98] on div "17" at bounding box center [410, 97] width 8 height 7
type input "[DATE]"
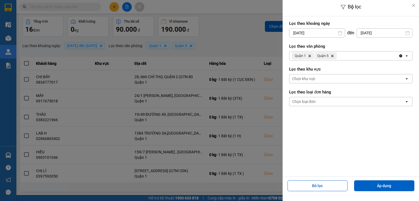
click at [323, 35] on input "[DATE]" at bounding box center [317, 33] width 55 height 9
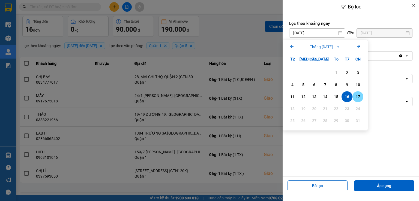
click at [360, 97] on div "17" at bounding box center [358, 97] width 8 height 7
type input "[DATE]"
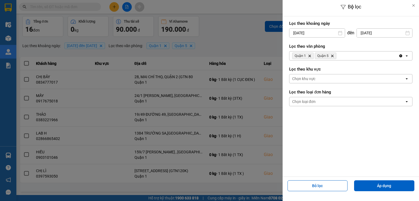
drag, startPoint x: 376, startPoint y: 186, endPoint x: 316, endPoint y: 176, distance: 60.6
click at [375, 184] on button "Áp dụng" at bounding box center [384, 186] width 60 height 11
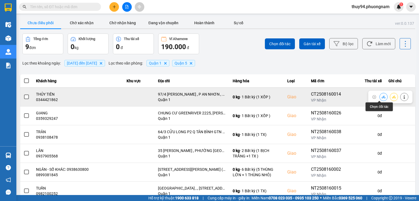
click at [382, 95] on icon at bounding box center [384, 97] width 4 height 4
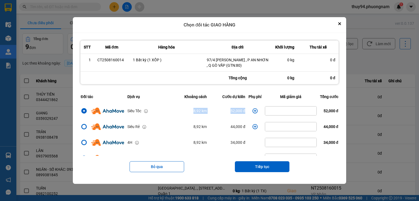
drag, startPoint x: 246, startPoint y: 112, endPoint x: 166, endPoint y: 111, distance: 79.7
click at [166, 111] on tr "Siêu Tốc 8,92 km 52,000 đ 52,000 đ" at bounding box center [209, 111] width 261 height 16
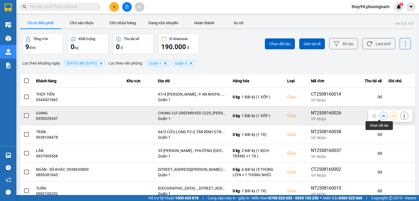
click at [382, 116] on icon at bounding box center [384, 115] width 4 height 3
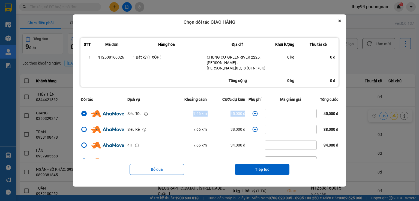
drag, startPoint x: 250, startPoint y: 113, endPoint x: 179, endPoint y: 114, distance: 71.0
click at [179, 114] on tr "Siêu Tốc 7,66 km 45,000 đ 45,000 đ" at bounding box center [209, 114] width 261 height 16
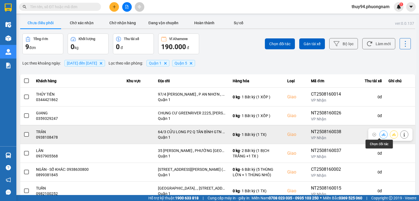
click at [382, 133] on icon at bounding box center [384, 135] width 4 height 4
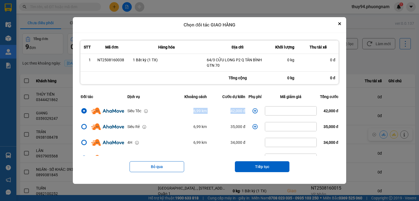
drag, startPoint x: 246, startPoint y: 109, endPoint x: 173, endPoint y: 107, distance: 72.6
click at [174, 108] on tr "Siêu Tốc 6,99 km 42,000 đ 42,000 đ" at bounding box center [209, 111] width 261 height 16
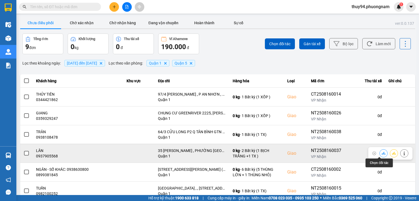
click at [382, 154] on icon at bounding box center [384, 154] width 4 height 4
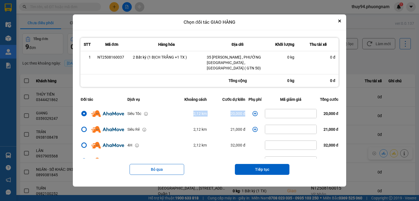
drag, startPoint x: 246, startPoint y: 110, endPoint x: 170, endPoint y: 112, distance: 75.4
click at [170, 112] on tr "Siêu Tốc 2,12 km 20,000 đ 20,000 đ" at bounding box center [209, 114] width 261 height 16
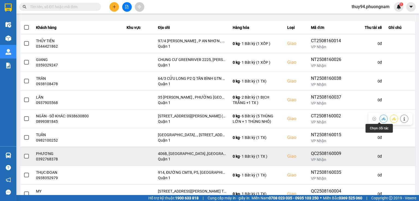
scroll to position [55, 0]
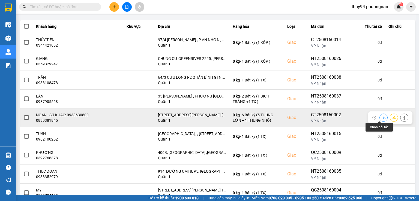
click at [382, 117] on icon at bounding box center [384, 118] width 4 height 4
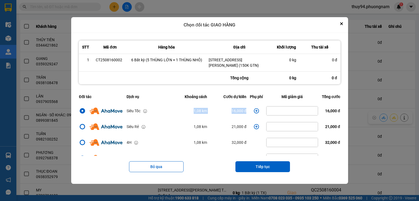
drag, startPoint x: 245, startPoint y: 111, endPoint x: 167, endPoint y: 114, distance: 77.3
click at [167, 114] on tr "Siêu Tốc 1,08 km 16,000 đ 16,000 đ" at bounding box center [210, 111] width 265 height 16
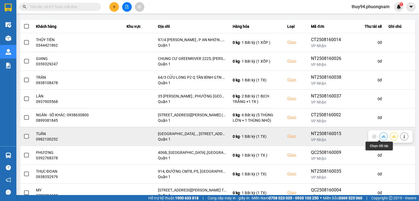
click at [382, 137] on icon at bounding box center [384, 137] width 4 height 4
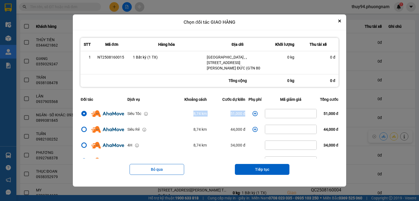
drag, startPoint x: 189, startPoint y: 115, endPoint x: 250, endPoint y: 115, distance: 61.2
click at [250, 115] on tr "Siêu Tốc 8,74 km 51,000 đ 51,000 đ" at bounding box center [209, 114] width 261 height 16
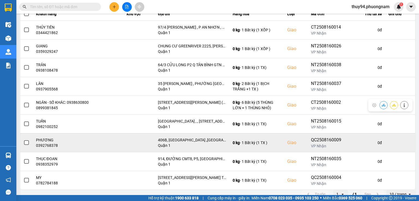
scroll to position [74, 0]
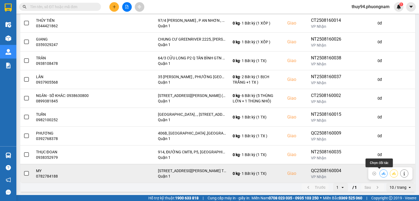
click at [382, 173] on icon at bounding box center [384, 174] width 4 height 4
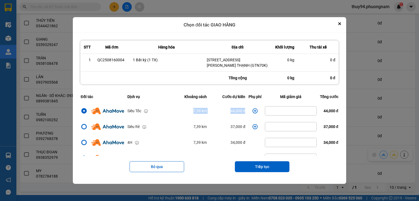
drag, startPoint x: 246, startPoint y: 111, endPoint x: 166, endPoint y: 115, distance: 80.1
click at [166, 115] on tr "Siêu Tốc 7,39 km 44,000 đ 44,000 đ" at bounding box center [209, 111] width 261 height 16
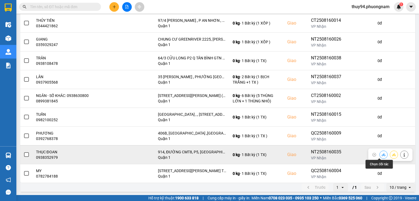
click at [382, 155] on icon at bounding box center [384, 154] width 4 height 3
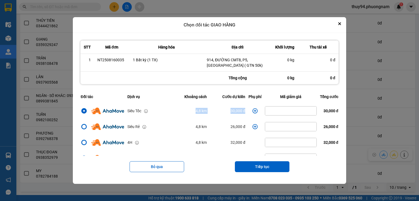
drag, startPoint x: 186, startPoint y: 112, endPoint x: 247, endPoint y: 112, distance: 60.6
click at [247, 112] on tr "Siêu Tốc 4,8 km 30,000 đ 30,000 đ" at bounding box center [209, 111] width 261 height 16
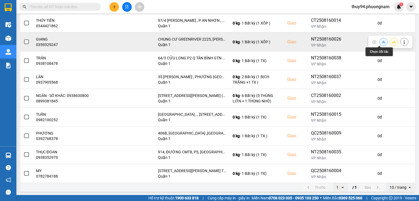
click at [382, 42] on button at bounding box center [384, 42] width 8 height 10
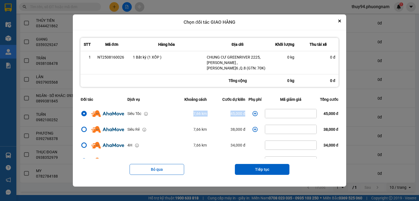
drag, startPoint x: 177, startPoint y: 115, endPoint x: 257, endPoint y: 113, distance: 80.3
click at [257, 113] on tr "Siêu Tốc 7,66 km 45,000 đ 45,000 đ" at bounding box center [209, 114] width 261 height 16
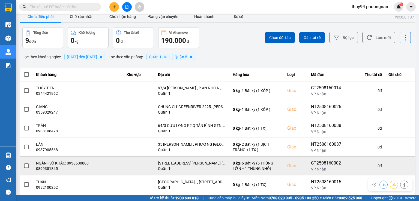
scroll to position [0, 0]
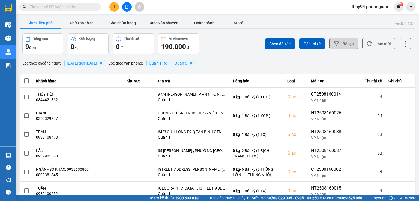
click at [343, 46] on button "Bộ lọc" at bounding box center [343, 43] width 29 height 11
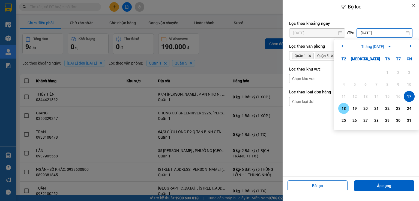
drag, startPoint x: 344, startPoint y: 106, endPoint x: 344, endPoint y: 100, distance: 6.6
click at [344, 106] on div "18" at bounding box center [344, 108] width 8 height 7
type input "[DATE]"
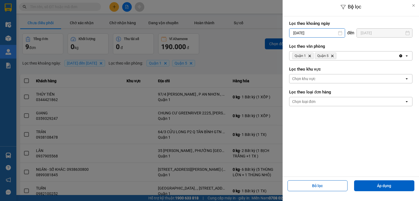
click at [315, 33] on input "[DATE]" at bounding box center [317, 33] width 55 height 9
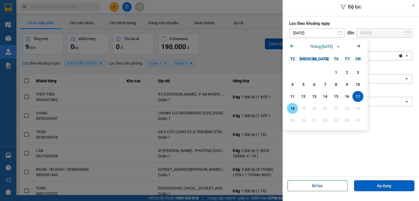
click at [290, 108] on div "18" at bounding box center [293, 108] width 8 height 7
type input "[DATE]"
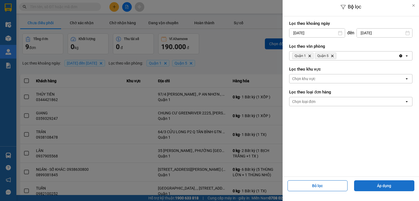
click at [389, 188] on button "Áp dụng" at bounding box center [384, 186] width 60 height 11
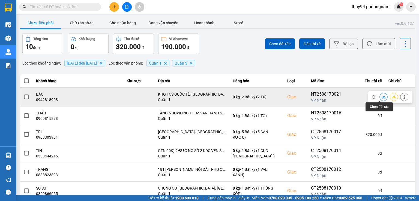
click at [382, 97] on icon at bounding box center [384, 97] width 4 height 3
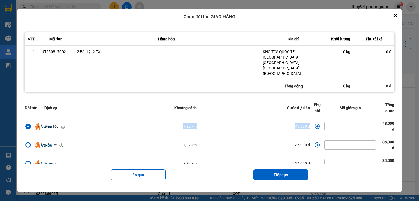
drag, startPoint x: 308, startPoint y: 120, endPoint x: 165, endPoint y: 120, distance: 143.6
click at [165, 120] on tr "Siêu Tốc 7,22 km 43,000 đ 43,000 đ" at bounding box center [209, 126] width 373 height 19
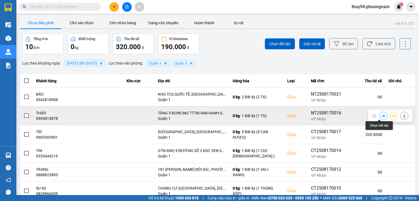
click at [382, 116] on icon at bounding box center [384, 116] width 4 height 4
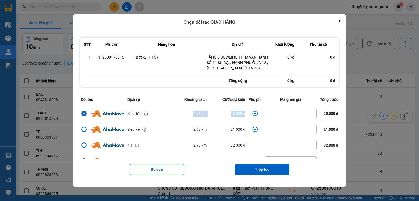
drag, startPoint x: 186, startPoint y: 113, endPoint x: 249, endPoint y: 110, distance: 62.8
click at [249, 110] on tr "Siêu Tốc 2,98 km 20,000 đ 20,000 đ" at bounding box center [209, 114] width 261 height 16
click at [343, 19] on button "Close" at bounding box center [340, 21] width 7 height 7
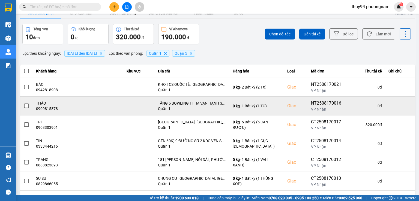
scroll to position [27, 0]
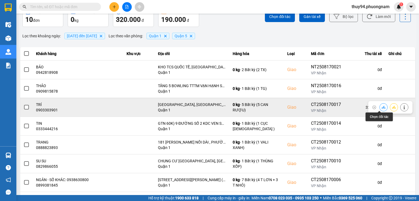
click at [382, 106] on icon at bounding box center [384, 108] width 4 height 4
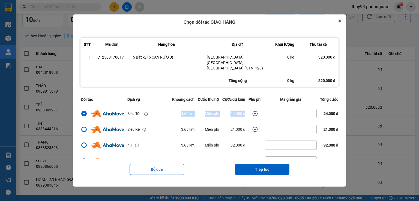
drag, startPoint x: 242, startPoint y: 109, endPoint x: 142, endPoint y: 108, distance: 100.5
click at [142, 108] on tr "Siêu Tốc 3,65 km Miễn phí 24,000 đ 24,000 đ" at bounding box center [209, 114] width 261 height 16
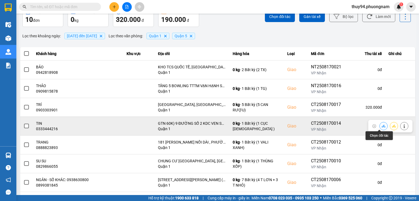
click at [382, 126] on icon at bounding box center [384, 126] width 4 height 3
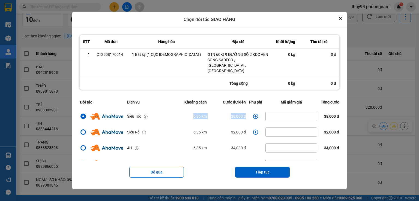
drag, startPoint x: 243, startPoint y: 113, endPoint x: 154, endPoint y: 115, distance: 89.0
click at [154, 115] on tr "Siêu Tốc 6,35 km 38,000 đ 38,000 đ" at bounding box center [209, 117] width 263 height 16
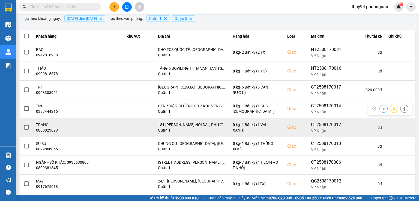
scroll to position [55, 0]
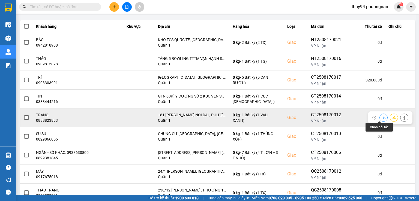
click at [382, 117] on icon at bounding box center [384, 117] width 4 height 3
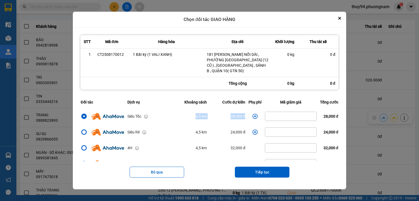
drag, startPoint x: 242, startPoint y: 111, endPoint x: 180, endPoint y: 110, distance: 62.3
click at [181, 110] on tr "Siêu Tốc 4,5 km 28,000 đ 28,000 đ" at bounding box center [209, 117] width 261 height 16
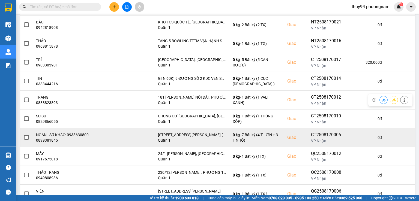
scroll to position [82, 0]
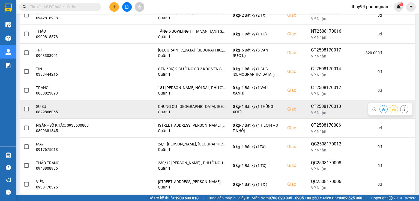
drag, startPoint x: 378, startPoint y: 109, endPoint x: 346, endPoint y: 109, distance: 32.5
click at [380, 109] on button at bounding box center [384, 110] width 8 height 10
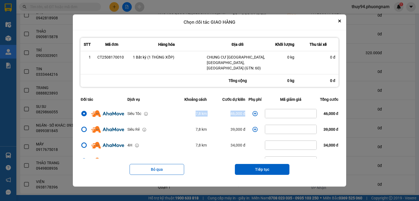
drag, startPoint x: 246, startPoint y: 110, endPoint x: 161, endPoint y: 111, distance: 84.9
click at [161, 111] on tr "Siêu Tốc 7,8 km 46,000 đ 46,000 đ" at bounding box center [209, 114] width 261 height 16
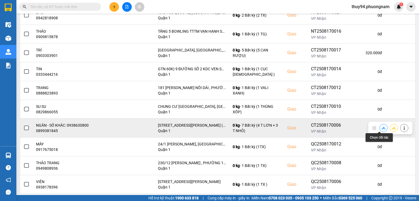
click at [382, 127] on icon at bounding box center [384, 128] width 4 height 4
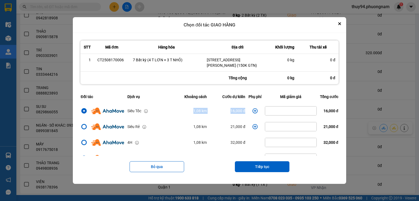
drag, startPoint x: 205, startPoint y: 109, endPoint x: 248, endPoint y: 111, distance: 42.9
click at [248, 111] on tr "Siêu Tốc 1,08 km 16,000 đ 16,000 đ" at bounding box center [209, 111] width 261 height 16
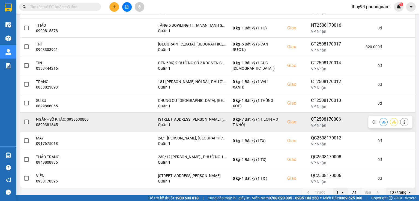
scroll to position [93, 0]
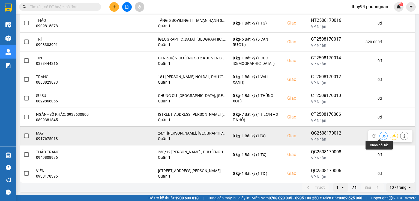
click at [382, 136] on icon at bounding box center [384, 136] width 4 height 4
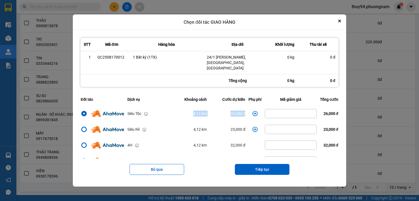
drag, startPoint x: 245, startPoint y: 113, endPoint x: 176, endPoint y: 113, distance: 69.1
click at [176, 113] on tr "Siêu Tốc 4,12 km 26,000 đ 26,000 đ" at bounding box center [209, 114] width 261 height 16
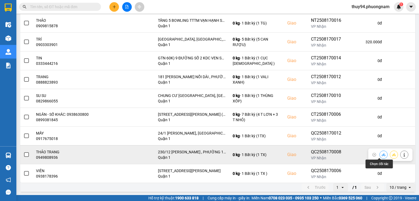
click at [382, 155] on button at bounding box center [384, 155] width 8 height 10
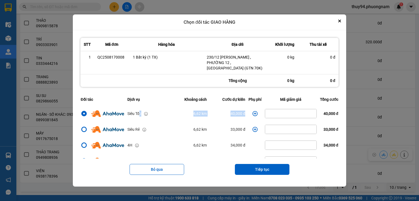
drag, startPoint x: 244, startPoint y: 111, endPoint x: 133, endPoint y: 114, distance: 110.6
click at [135, 114] on tr "Siêu Tốc 6,62 km 40,000 đ 40,000 đ" at bounding box center [209, 114] width 261 height 16
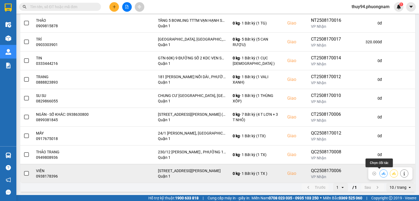
click at [382, 173] on icon at bounding box center [384, 174] width 4 height 4
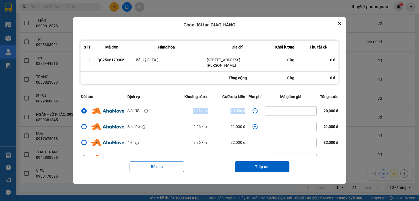
drag, startPoint x: 186, startPoint y: 106, endPoint x: 246, endPoint y: 107, distance: 59.8
click at [246, 107] on tr "Siêu Tốc 2,26 km 20,000 đ 20,000 đ" at bounding box center [209, 111] width 261 height 16
click at [340, 26] on button "Close" at bounding box center [340, 23] width 7 height 7
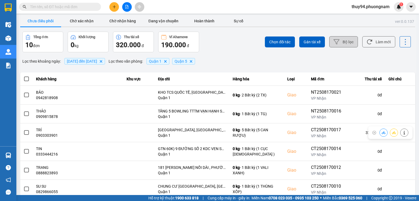
scroll to position [0, 0]
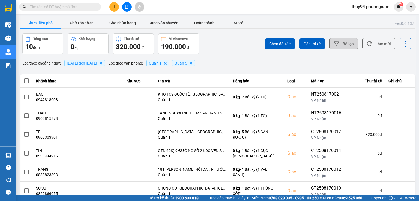
click at [341, 44] on button "Bộ lọc" at bounding box center [343, 43] width 29 height 11
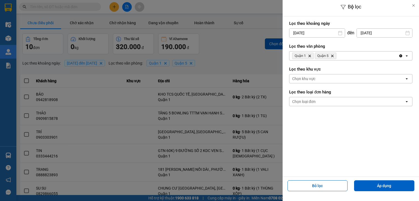
click at [366, 33] on input "[DATE]" at bounding box center [384, 33] width 55 height 9
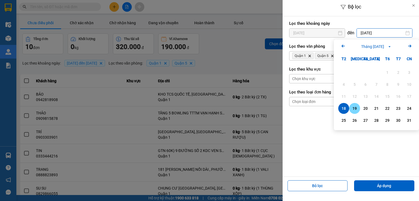
drag, startPoint x: 357, startPoint y: 109, endPoint x: 353, endPoint y: 103, distance: 7.2
click at [357, 108] on div "19" at bounding box center [355, 108] width 8 height 7
type input "[DATE]"
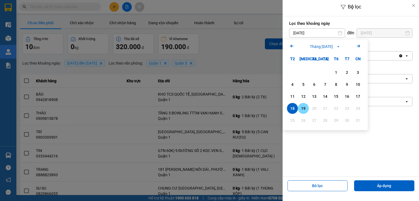
drag, startPoint x: 306, startPoint y: 108, endPoint x: 304, endPoint y: 105, distance: 3.3
click at [306, 108] on div "19" at bounding box center [304, 108] width 8 height 7
type input "[DATE]"
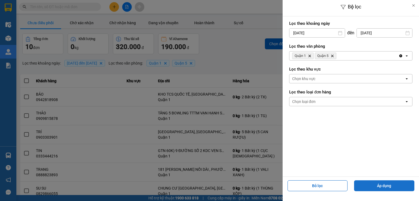
drag, startPoint x: 387, startPoint y: 186, endPoint x: 369, endPoint y: 182, distance: 18.7
click at [387, 186] on button "Áp dụng" at bounding box center [384, 186] width 60 height 11
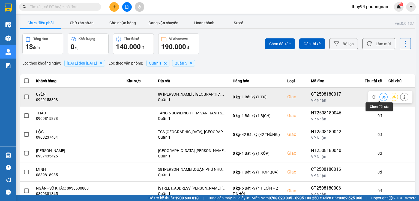
click at [382, 95] on icon at bounding box center [384, 97] width 4 height 4
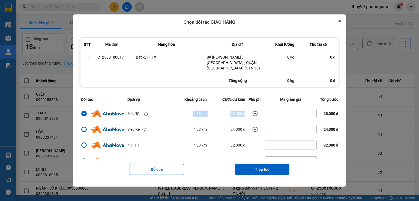
drag, startPoint x: 244, startPoint y: 110, endPoint x: 162, endPoint y: 111, distance: 81.9
click at [162, 111] on tr "Siêu Tốc 4,38 km 28,000 đ 28,000 đ" at bounding box center [209, 114] width 261 height 16
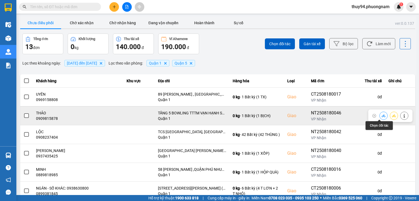
click at [382, 116] on button at bounding box center [384, 116] width 8 height 10
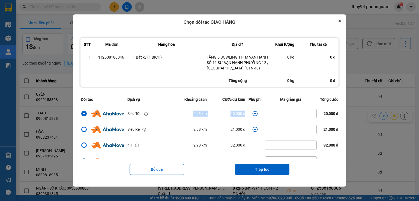
drag, startPoint x: 180, startPoint y: 116, endPoint x: 250, endPoint y: 113, distance: 70.2
click at [250, 113] on tr "Siêu Tốc 2,98 km 20,000 đ 20,000 đ" at bounding box center [209, 114] width 261 height 16
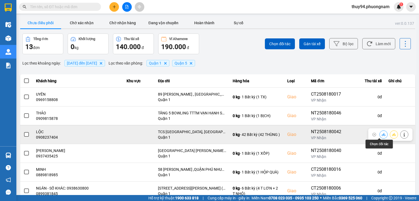
click at [382, 134] on icon at bounding box center [384, 135] width 4 height 4
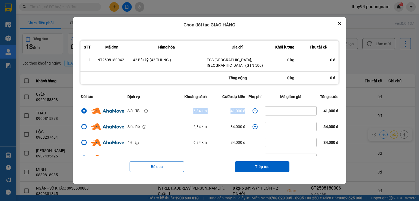
drag, startPoint x: 247, startPoint y: 111, endPoint x: 150, endPoint y: 118, distance: 97.7
click at [150, 118] on tr "Siêu Tốc 6,84 km 41,000 đ 41,000 đ" at bounding box center [209, 111] width 261 height 16
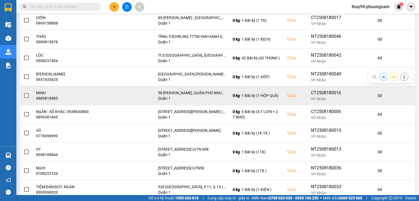
scroll to position [82, 0]
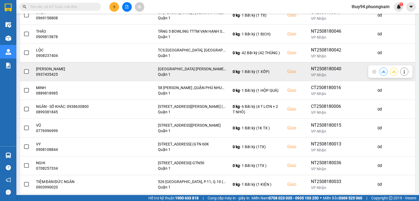
click at [382, 70] on icon at bounding box center [384, 72] width 4 height 4
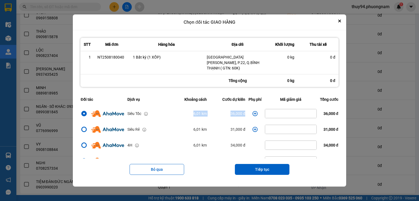
drag, startPoint x: 243, startPoint y: 112, endPoint x: 165, endPoint y: 114, distance: 78.4
click at [165, 114] on tr "Siêu Tốc 6,01 km 36,000 đ 36,000 đ" at bounding box center [209, 114] width 261 height 16
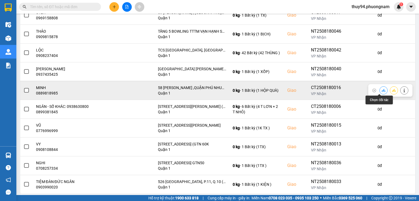
click at [382, 91] on icon at bounding box center [384, 91] width 4 height 4
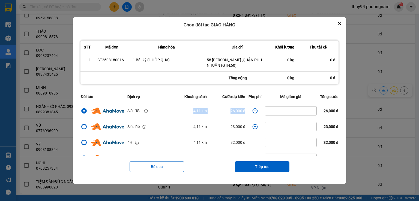
drag, startPoint x: 241, startPoint y: 109, endPoint x: 174, endPoint y: 111, distance: 67.7
click at [174, 111] on tr "Siêu Tốc 4,11 km 26,000 đ 26,000 đ" at bounding box center [209, 111] width 261 height 16
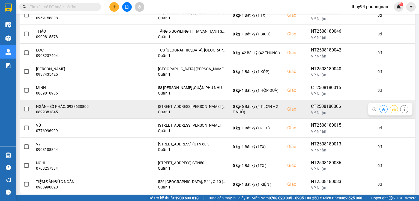
click at [382, 109] on icon at bounding box center [384, 109] width 4 height 3
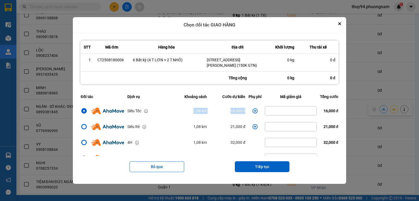
drag, startPoint x: 189, startPoint y: 111, endPoint x: 245, endPoint y: 113, distance: 55.2
click at [245, 114] on tr "Siêu Tốc 1,08 km 16,000 đ 16,000 đ" at bounding box center [209, 111] width 261 height 16
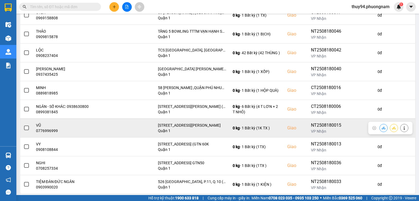
click at [382, 129] on icon at bounding box center [384, 128] width 4 height 3
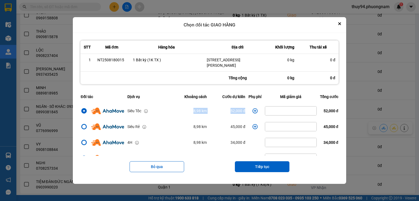
drag, startPoint x: 245, startPoint y: 110, endPoint x: 167, endPoint y: 111, distance: 78.9
click at [167, 111] on tr "Siêu Tốc 8,98 km 52,000 đ 52,000 đ" at bounding box center [209, 111] width 261 height 16
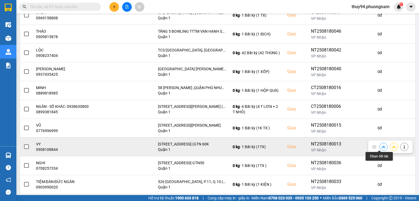
click at [382, 147] on icon at bounding box center [384, 147] width 4 height 4
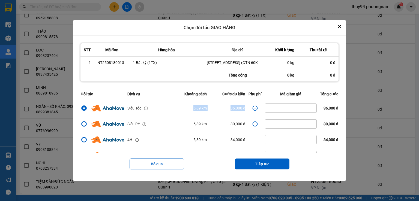
drag, startPoint x: 244, startPoint y: 113, endPoint x: 156, endPoint y: 117, distance: 87.4
click at [156, 116] on tr "Siêu Tốc 5,89 km 36,000 đ 36,000 đ" at bounding box center [209, 108] width 261 height 16
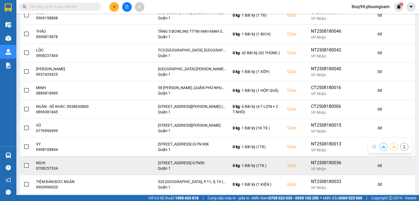
scroll to position [93, 0]
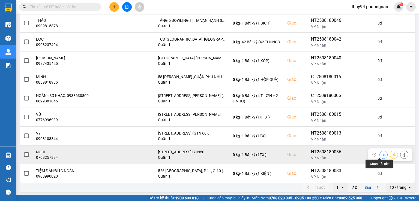
drag, startPoint x: 379, startPoint y: 154, endPoint x: 372, endPoint y: 151, distance: 7.5
click at [382, 153] on icon at bounding box center [384, 155] width 4 height 4
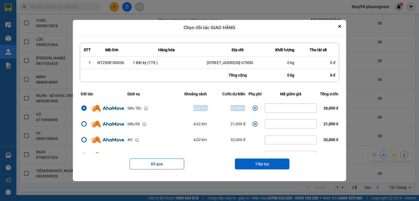
drag, startPoint x: 243, startPoint y: 108, endPoint x: 173, endPoint y: 107, distance: 70.7
click at [171, 108] on tr "Siêu Tốc 4,02 km 26,000 đ 26,000 đ" at bounding box center [209, 108] width 261 height 16
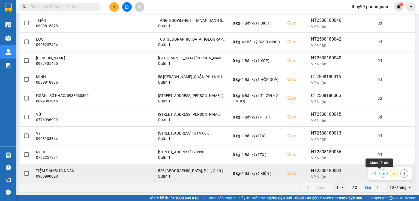
click at [382, 174] on icon at bounding box center [384, 174] width 4 height 4
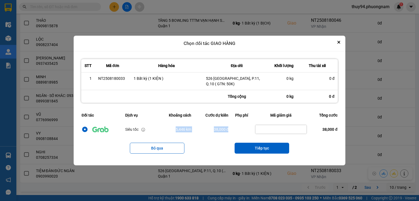
drag, startPoint x: 233, startPoint y: 130, endPoint x: 151, endPoint y: 128, distance: 82.5
click at [151, 128] on tr "Siêu tốc 5,446 km 38,000 đ 38,000 đ" at bounding box center [209, 130] width 259 height 16
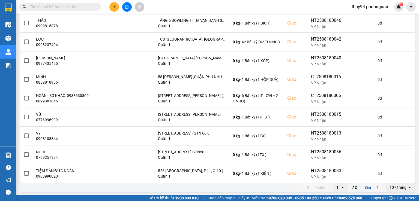
click at [368, 184] on button "Sau" at bounding box center [372, 188] width 23 height 8
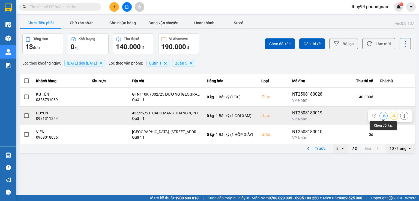
click at [384, 116] on icon at bounding box center [384, 116] width 4 height 4
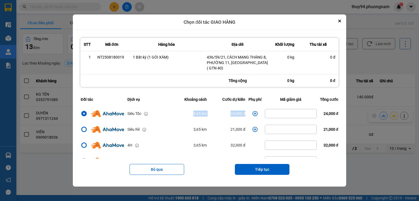
drag, startPoint x: 245, startPoint y: 111, endPoint x: 174, endPoint y: 108, distance: 70.7
click at [175, 108] on tr "Siêu Tốc 3,65 km 24,000 đ 24,000 đ" at bounding box center [209, 114] width 261 height 16
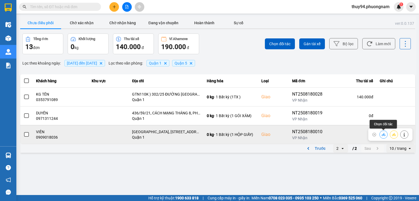
click at [383, 136] on icon at bounding box center [384, 135] width 4 height 4
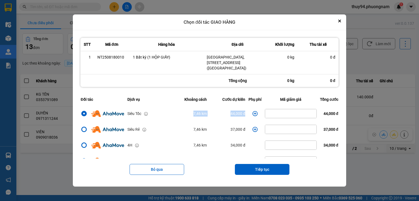
drag, startPoint x: 247, startPoint y: 115, endPoint x: 170, endPoint y: 114, distance: 77.0
click at [171, 114] on tr "Siêu Tốc 7,46 km 44,000 đ 44,000 đ" at bounding box center [209, 114] width 261 height 16
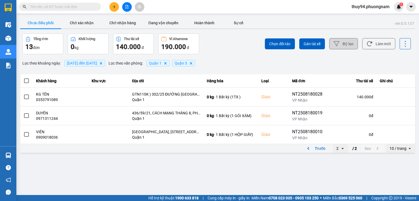
click at [343, 42] on button "Bộ lọc" at bounding box center [343, 43] width 29 height 11
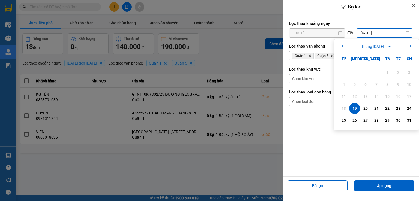
click at [372, 34] on input "[DATE]" at bounding box center [384, 33] width 55 height 9
click at [366, 108] on div "20" at bounding box center [366, 108] width 8 height 7
type input "[DATE]"
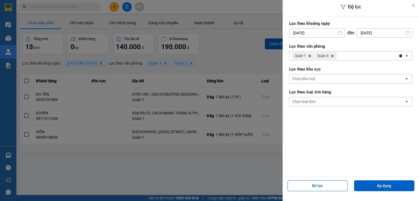
click at [366, 108] on form "Lọc theo khoảng [DATE] Press the down arrow key to interact with the calendar a…" at bounding box center [350, 65] width 123 height 92
click at [320, 31] on input "[DATE]" at bounding box center [317, 33] width 55 height 9
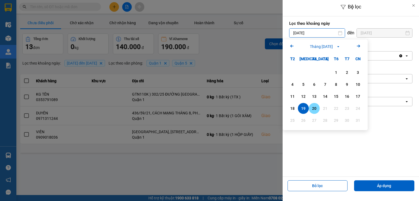
click at [317, 109] on div "20" at bounding box center [315, 108] width 8 height 7
type input "[DATE]"
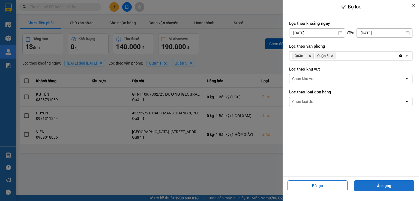
click at [386, 186] on button "Áp dụng" at bounding box center [384, 186] width 60 height 11
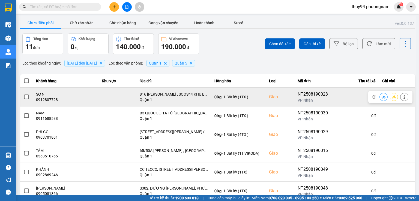
click at [382, 98] on icon at bounding box center [384, 97] width 4 height 3
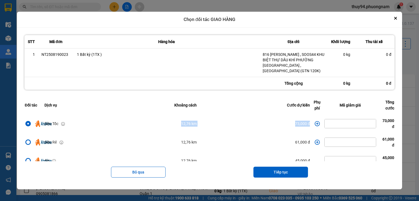
drag, startPoint x: 171, startPoint y: 120, endPoint x: 313, endPoint y: 120, distance: 141.1
click at [313, 120] on tr "Siêu Tốc 12,76 km 73,000 đ 73,000 đ" at bounding box center [209, 124] width 373 height 19
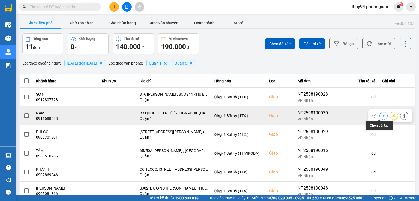
click at [382, 115] on icon at bounding box center [384, 116] width 4 height 4
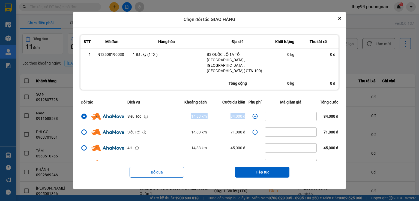
drag, startPoint x: 186, startPoint y: 114, endPoint x: 247, endPoint y: 114, distance: 61.1
click at [247, 114] on tr "Siêu Tốc 14,83 km 84,000 đ 84,000 đ" at bounding box center [209, 117] width 261 height 16
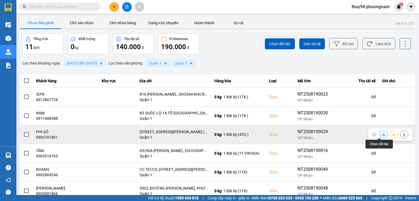
click at [382, 134] on icon at bounding box center [384, 134] width 4 height 3
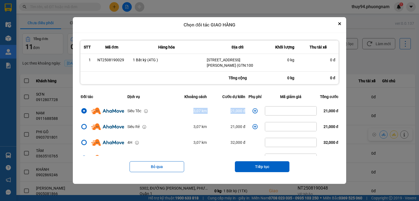
drag, startPoint x: 245, startPoint y: 112, endPoint x: 176, endPoint y: 115, distance: 69.4
click at [176, 115] on tr "Siêu Tốc 3,07 km 21,000 đ 21,000 đ" at bounding box center [209, 111] width 261 height 16
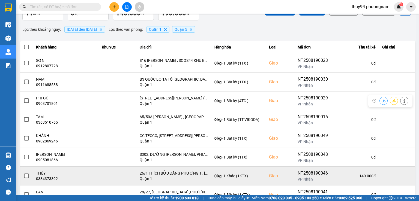
scroll to position [93, 0]
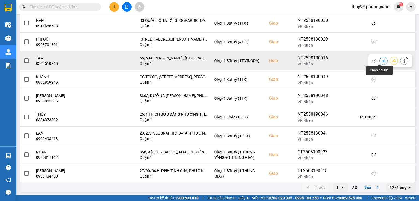
click at [382, 60] on icon at bounding box center [384, 61] width 4 height 4
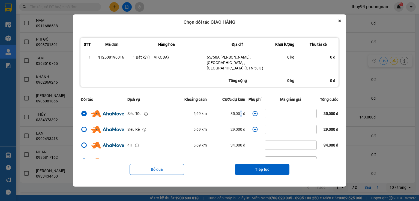
drag, startPoint x: 239, startPoint y: 114, endPoint x: 234, endPoint y: 113, distance: 5.0
click at [236, 113] on td "35,000 đ" at bounding box center [228, 114] width 38 height 16
drag, startPoint x: 188, startPoint y: 112, endPoint x: 245, endPoint y: 113, distance: 56.8
click at [245, 113] on tr "Siêu Tốc 5,69 km 35,000 đ 35,000 đ" at bounding box center [209, 114] width 261 height 16
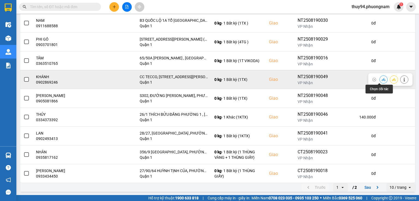
click at [382, 79] on icon at bounding box center [384, 80] width 4 height 4
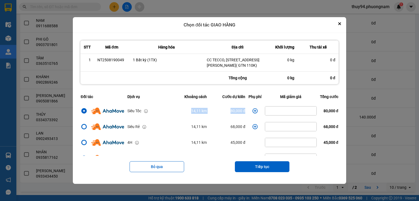
drag, startPoint x: 245, startPoint y: 114, endPoint x: 158, endPoint y: 115, distance: 87.1
click at [158, 115] on tr "Siêu Tốc 14,11 km 80,000 đ 80,000 đ" at bounding box center [209, 111] width 261 height 16
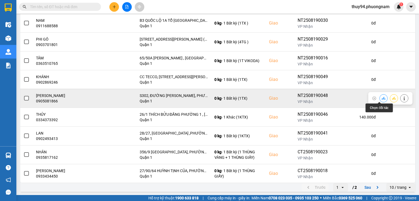
click at [382, 97] on icon at bounding box center [384, 99] width 4 height 4
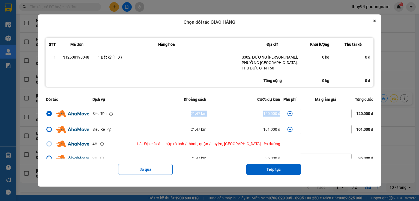
drag, startPoint x: 269, startPoint y: 113, endPoint x: 162, endPoint y: 112, distance: 107.8
click at [162, 112] on tr "Siêu Tốc 21,47 km 120,000 đ 120,000 đ" at bounding box center [209, 114] width 331 height 16
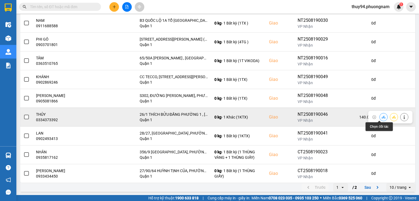
click at [381, 114] on button at bounding box center [384, 117] width 8 height 10
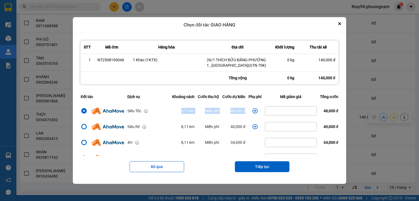
drag, startPoint x: 247, startPoint y: 111, endPoint x: 155, endPoint y: 114, distance: 92.6
click at [155, 114] on tr "Siêu Tốc 8,11 km Miễn phí 48,000 đ 48,000 đ" at bounding box center [209, 111] width 261 height 16
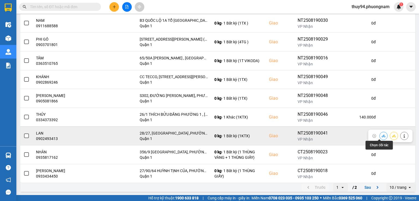
click at [382, 134] on button at bounding box center [384, 136] width 8 height 10
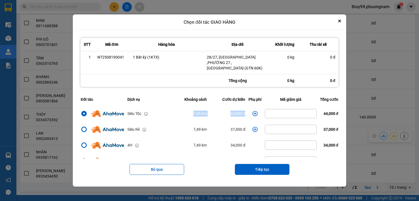
drag, startPoint x: 250, startPoint y: 113, endPoint x: 165, endPoint y: 114, distance: 84.9
click at [166, 114] on tr "Siêu Tốc 7,49 km 44,000 đ 44,000 đ" at bounding box center [209, 114] width 261 height 16
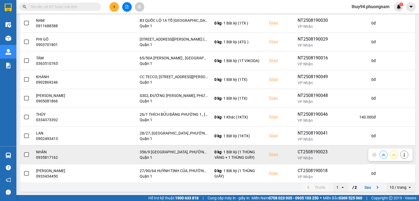
click at [382, 154] on icon at bounding box center [384, 155] width 4 height 4
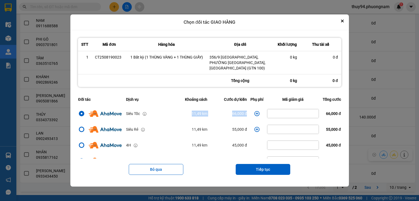
drag, startPoint x: 234, startPoint y: 112, endPoint x: 158, endPoint y: 116, distance: 76.8
click at [158, 116] on tr "Siêu Tốc 11,49 km 66,000 đ 66,000 đ" at bounding box center [210, 114] width 266 height 16
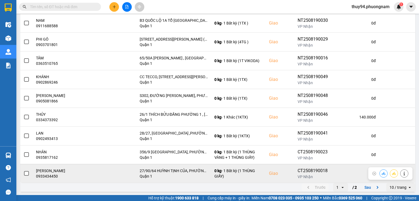
click at [382, 174] on icon at bounding box center [384, 173] width 4 height 3
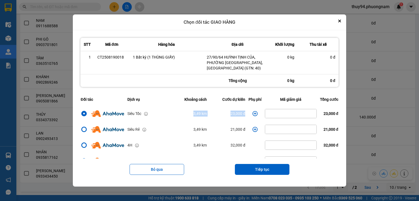
drag, startPoint x: 246, startPoint y: 112, endPoint x: 147, endPoint y: 113, distance: 98.3
click at [147, 113] on tr "Siêu Tốc 3,49 km 23,000 đ 23,000 đ" at bounding box center [209, 114] width 261 height 16
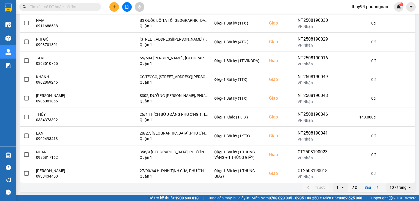
click at [375, 190] on icon "next page. current page 1 / 2" at bounding box center [378, 188] width 7 height 7
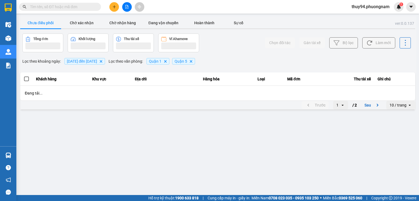
scroll to position [0, 0]
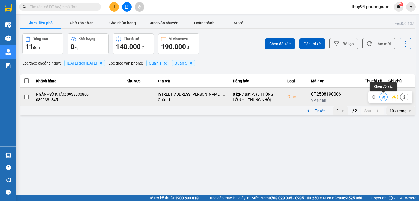
click at [383, 98] on icon at bounding box center [384, 97] width 4 height 4
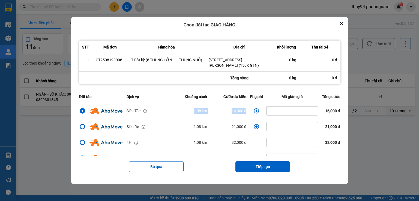
drag, startPoint x: 246, startPoint y: 110, endPoint x: 163, endPoint y: 112, distance: 83.0
click at [163, 112] on tr "Siêu Tốc 1,08 km 16,000 đ 16,000 đ" at bounding box center [210, 111] width 265 height 16
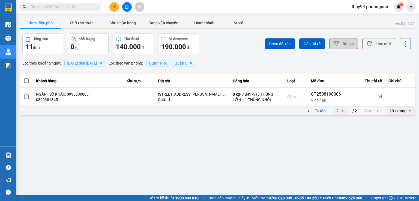
click at [347, 43] on button "Bộ lọc" at bounding box center [343, 43] width 29 height 11
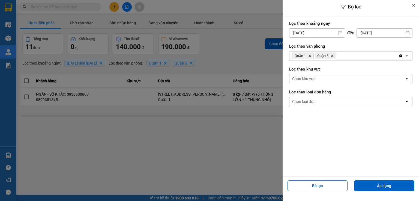
click at [382, 31] on input "[DATE]" at bounding box center [384, 33] width 55 height 9
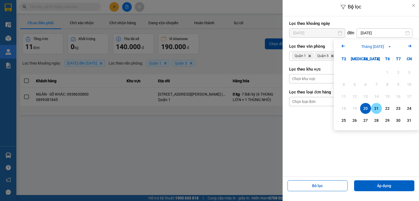
click at [381, 108] on div "21" at bounding box center [376, 108] width 11 height 11
type input "[DATE]"
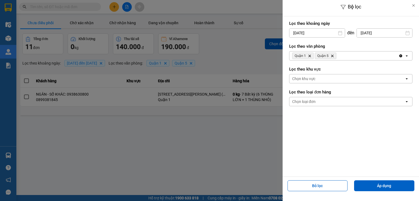
drag, startPoint x: 325, startPoint y: 31, endPoint x: 326, endPoint y: 36, distance: 5.2
click at [325, 31] on input "[DATE]" at bounding box center [317, 33] width 55 height 9
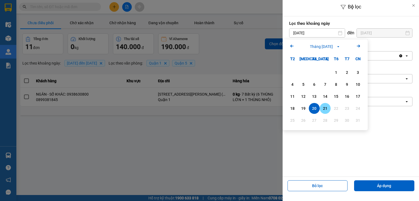
drag, startPoint x: 326, startPoint y: 109, endPoint x: 320, endPoint y: 100, distance: 11.1
click at [325, 108] on div "21" at bounding box center [326, 108] width 8 height 7
type input "[DATE]"
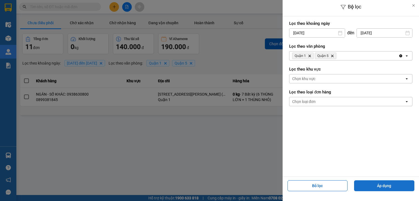
drag, startPoint x: 380, startPoint y: 185, endPoint x: 379, endPoint y: 182, distance: 3.2
click at [379, 184] on button "Áp dụng" at bounding box center [384, 186] width 60 height 11
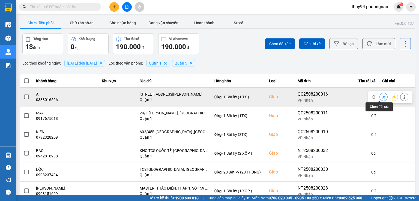
click at [382, 97] on icon at bounding box center [384, 97] width 4 height 4
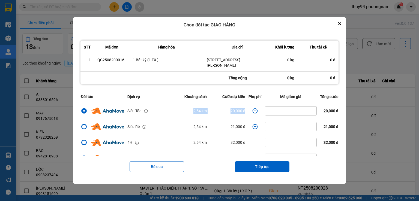
drag, startPoint x: 246, startPoint y: 106, endPoint x: 166, endPoint y: 106, distance: 79.7
click at [166, 106] on tr "Siêu Tốc 2,54 km 20,000 đ 20,000 đ" at bounding box center [209, 111] width 261 height 16
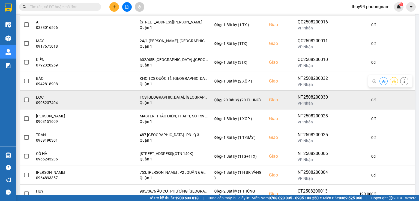
scroll to position [82, 0]
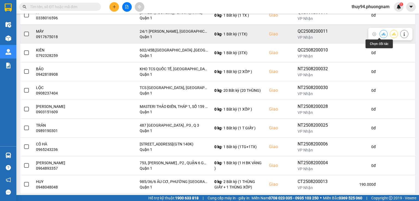
click at [382, 33] on icon at bounding box center [384, 34] width 4 height 4
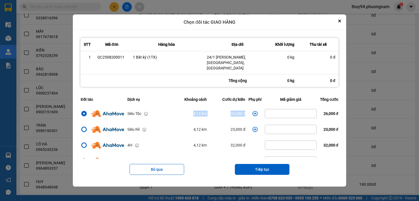
drag, startPoint x: 188, startPoint y: 111, endPoint x: 260, endPoint y: 113, distance: 72.4
click at [260, 113] on tr "Siêu Tốc 4,12 km 26,000 đ 26,000 đ" at bounding box center [209, 114] width 261 height 16
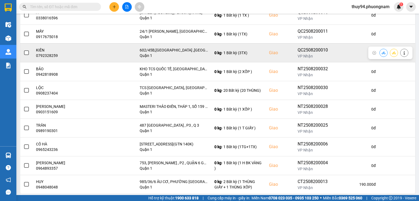
click at [382, 51] on icon at bounding box center [384, 53] width 4 height 4
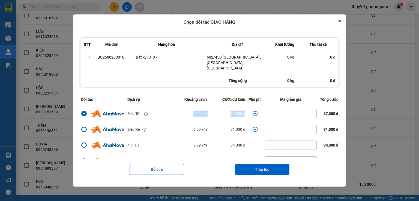
drag, startPoint x: 247, startPoint y: 108, endPoint x: 161, endPoint y: 113, distance: 86.9
click at [161, 113] on tr "Siêu Tốc 6,09 km 37,000 đ 37,000 đ" at bounding box center [209, 114] width 261 height 16
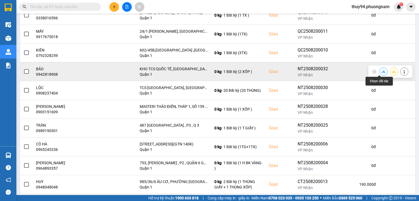
click at [382, 73] on icon at bounding box center [384, 72] width 4 height 4
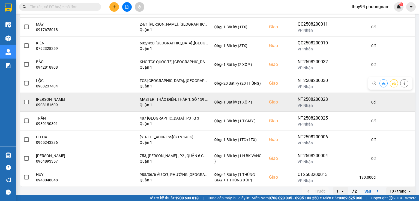
scroll to position [93, 0]
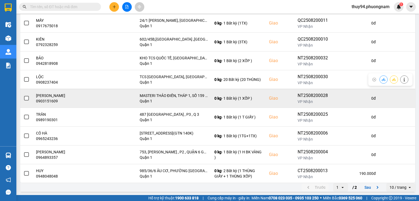
click at [379, 89] on td at bounding box center [397, 98] width 36 height 19
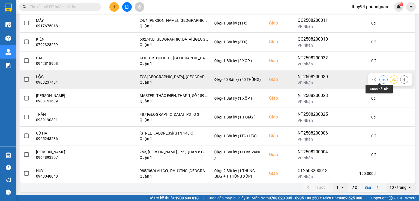
click at [382, 78] on icon at bounding box center [384, 80] width 4 height 4
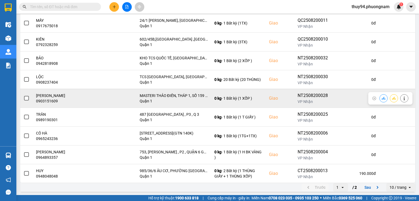
click at [382, 98] on icon at bounding box center [384, 99] width 4 height 4
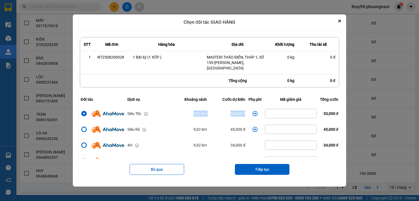
drag, startPoint x: 249, startPoint y: 109, endPoint x: 165, endPoint y: 108, distance: 84.1
click at [167, 108] on tr "Siêu Tốc 9,02 km 53,000 đ 53,000 đ" at bounding box center [209, 114] width 261 height 16
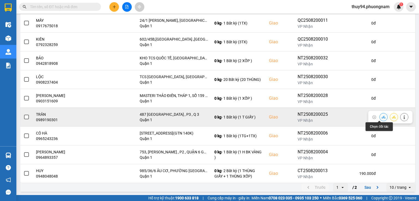
click at [382, 116] on icon at bounding box center [384, 117] width 4 height 4
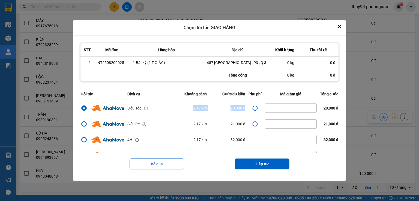
drag, startPoint x: 244, startPoint y: 108, endPoint x: 168, endPoint y: 107, distance: 75.9
click at [168, 107] on tr "Siêu Tốc 2,17 km 20,000 đ 20,000 đ" at bounding box center [209, 108] width 261 height 16
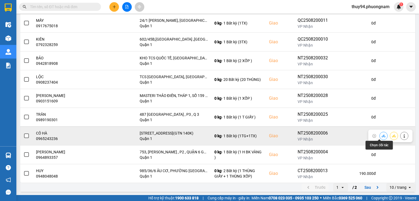
click at [382, 136] on icon at bounding box center [384, 136] width 4 height 3
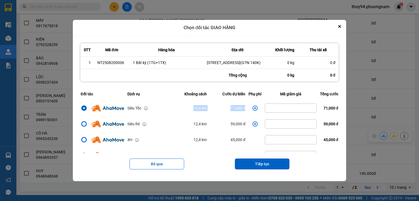
drag, startPoint x: 187, startPoint y: 115, endPoint x: 249, endPoint y: 113, distance: 61.4
click at [249, 113] on tr "Siêu Tốc 12,4 km 71,000 đ 71,000 đ" at bounding box center [209, 108] width 261 height 16
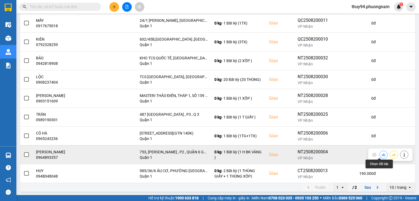
click at [382, 153] on icon at bounding box center [384, 155] width 4 height 4
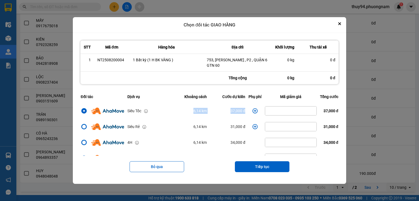
drag, startPoint x: 184, startPoint y: 109, endPoint x: 247, endPoint y: 110, distance: 63.3
click at [247, 110] on tr "Siêu Tốc 6,14 km 37,000 đ 37,000 đ" at bounding box center [209, 111] width 261 height 16
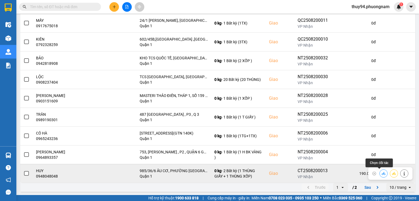
click at [382, 174] on icon at bounding box center [384, 174] width 4 height 4
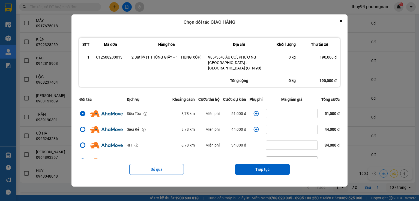
click at [192, 108] on td "8,78 km" at bounding box center [184, 114] width 26 height 16
drag, startPoint x: 174, startPoint y: 111, endPoint x: 249, endPoint y: 112, distance: 74.8
click at [249, 112] on tr "Siêu Tốc 8,78 km Miễn phí 51,000 đ 51,000 đ" at bounding box center [210, 114] width 264 height 16
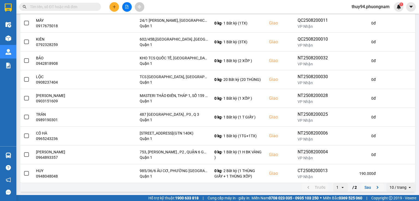
click at [375, 186] on icon "next page. current page 1 / 2" at bounding box center [378, 188] width 7 height 7
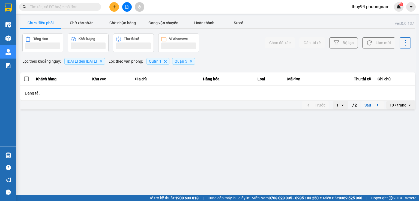
scroll to position [0, 0]
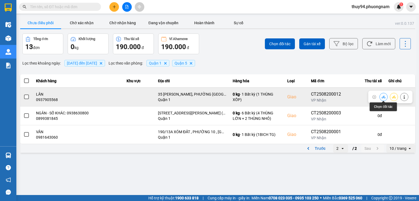
click at [382, 97] on icon at bounding box center [384, 97] width 4 height 3
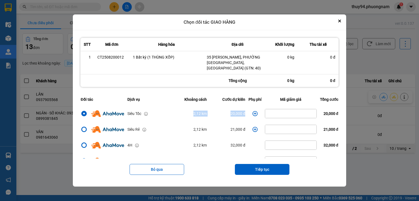
drag, startPoint x: 223, startPoint y: 109, endPoint x: 173, endPoint y: 109, distance: 50.5
click at [173, 109] on tr "Siêu Tốc 2,12 km 20,000 đ 20,000 đ" at bounding box center [209, 114] width 261 height 16
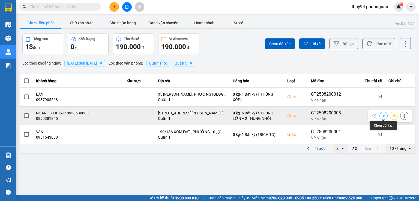
drag, startPoint x: 385, startPoint y: 116, endPoint x: 382, endPoint y: 116, distance: 3.3
click at [385, 116] on icon at bounding box center [384, 115] width 4 height 3
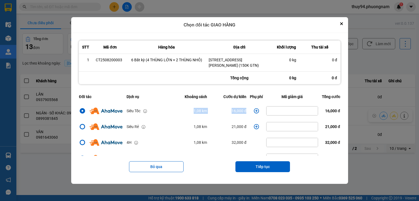
drag, startPoint x: 243, startPoint y: 110, endPoint x: 178, endPoint y: 110, distance: 65.5
click at [179, 111] on tr "Siêu Tốc 1,08 km 16,000 đ 16,000 đ" at bounding box center [210, 111] width 265 height 16
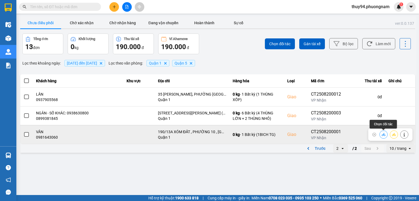
click at [384, 136] on icon at bounding box center [384, 135] width 4 height 4
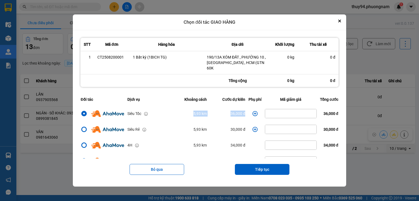
drag, startPoint x: 247, startPoint y: 111, endPoint x: 167, endPoint y: 114, distance: 79.5
click at [167, 114] on tr "Siêu Tốc 5,93 km 36,000 đ 36,000 đ" at bounding box center [209, 114] width 261 height 16
click at [343, 24] on button "Close" at bounding box center [340, 21] width 7 height 7
